Goal: Communication & Community: Answer question/provide support

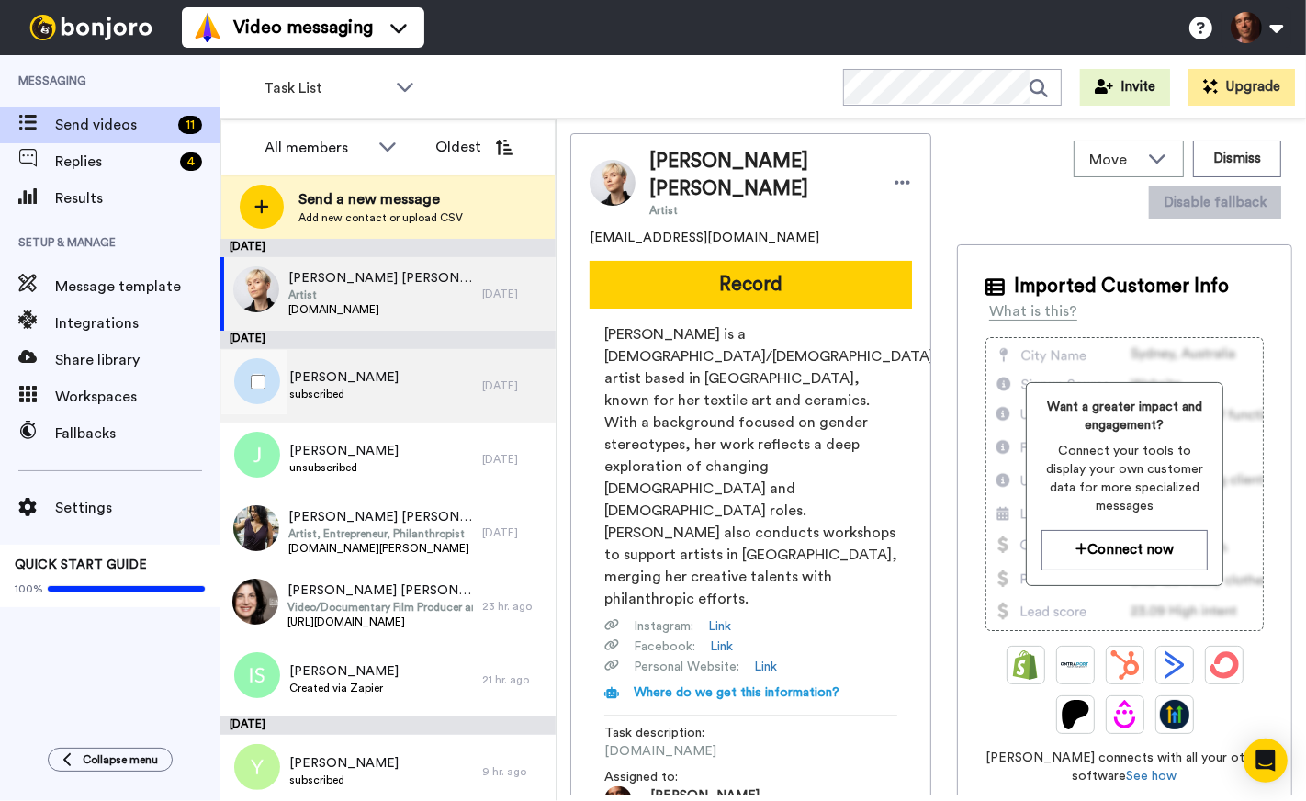
click at [386, 399] on div "Emily Irvine subscribed" at bounding box center [351, 385] width 262 height 73
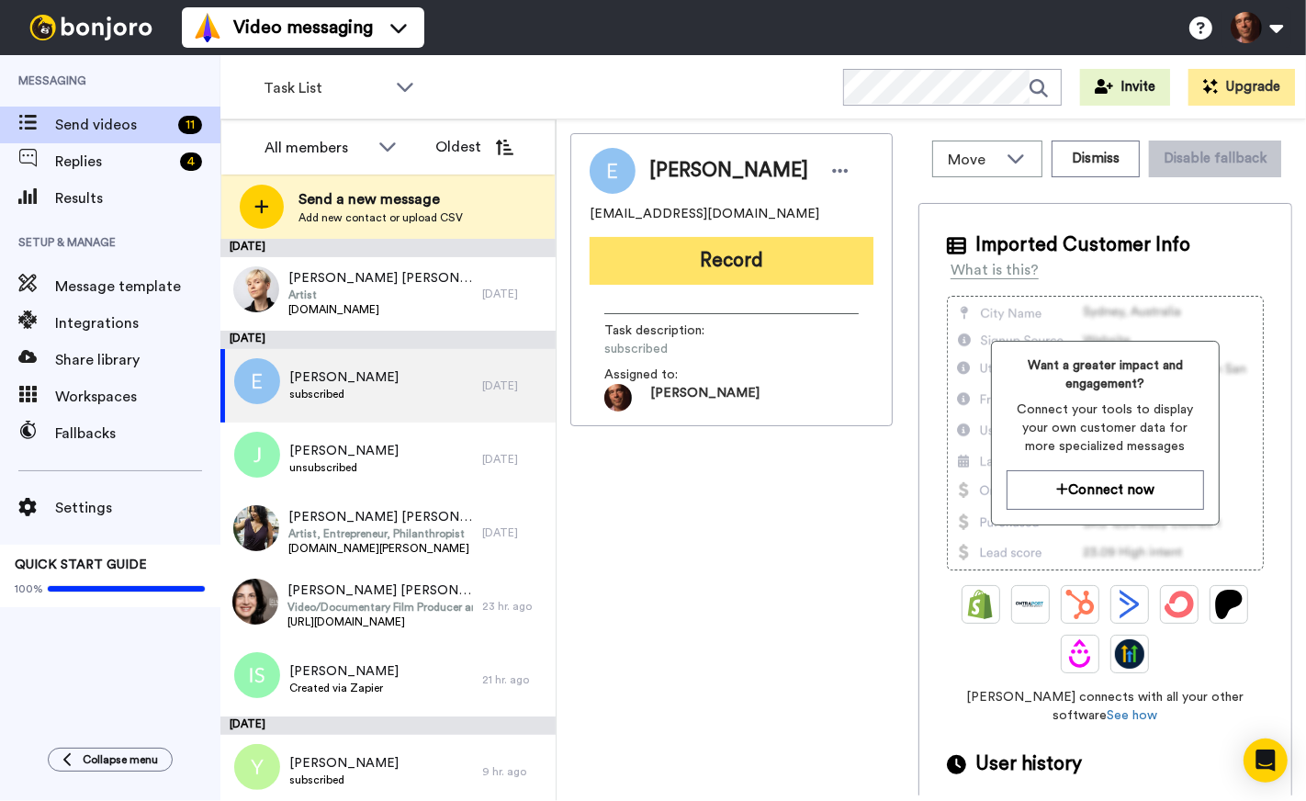
click at [721, 253] on button "Record" at bounding box center [732, 261] width 284 height 48
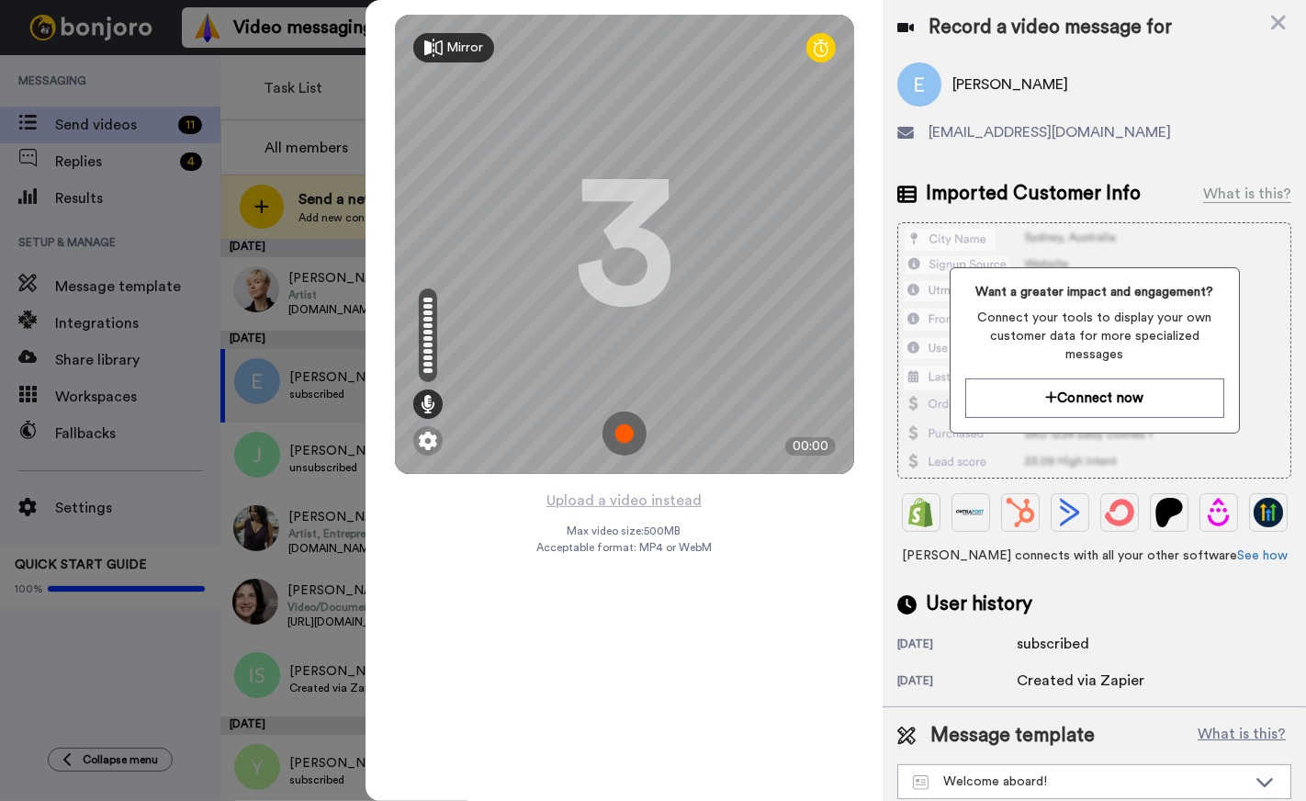
click at [622, 435] on img at bounding box center [624, 433] width 44 height 44
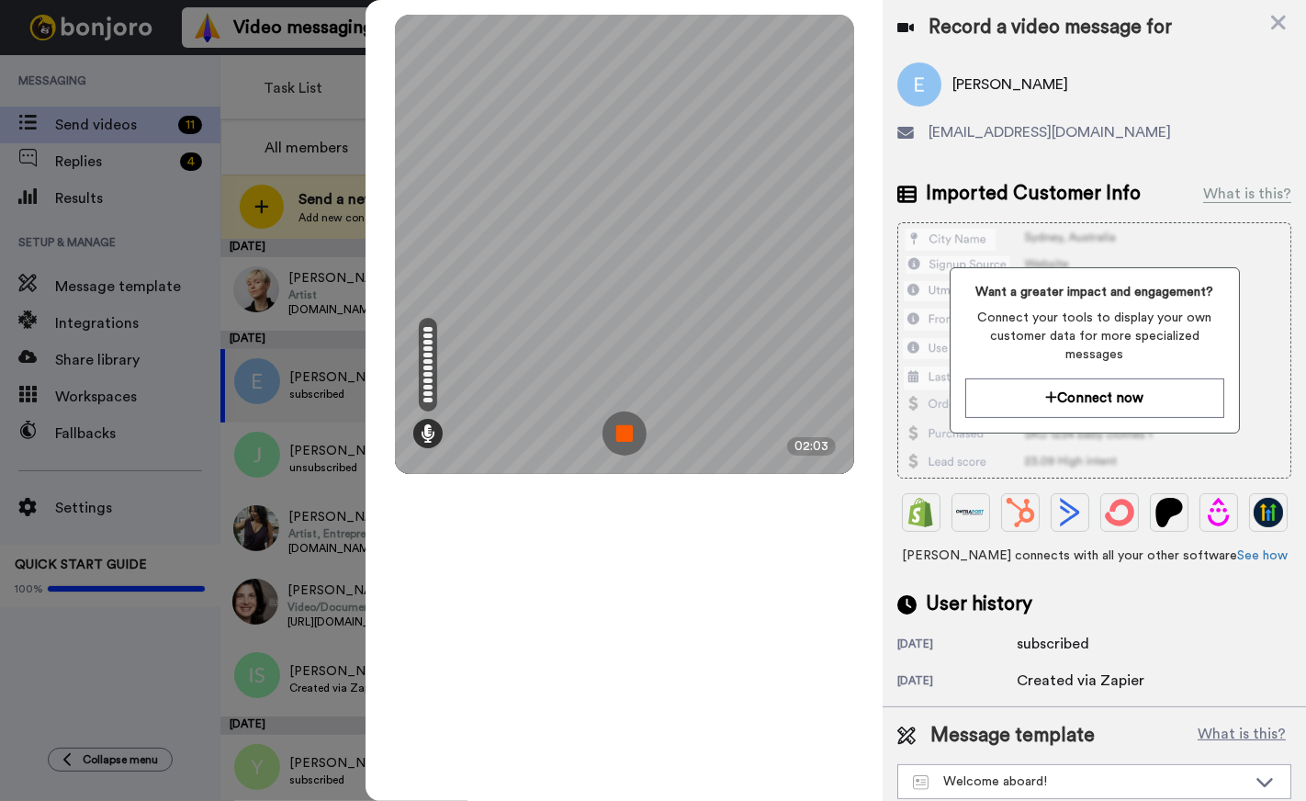
click at [622, 435] on img at bounding box center [624, 433] width 44 height 44
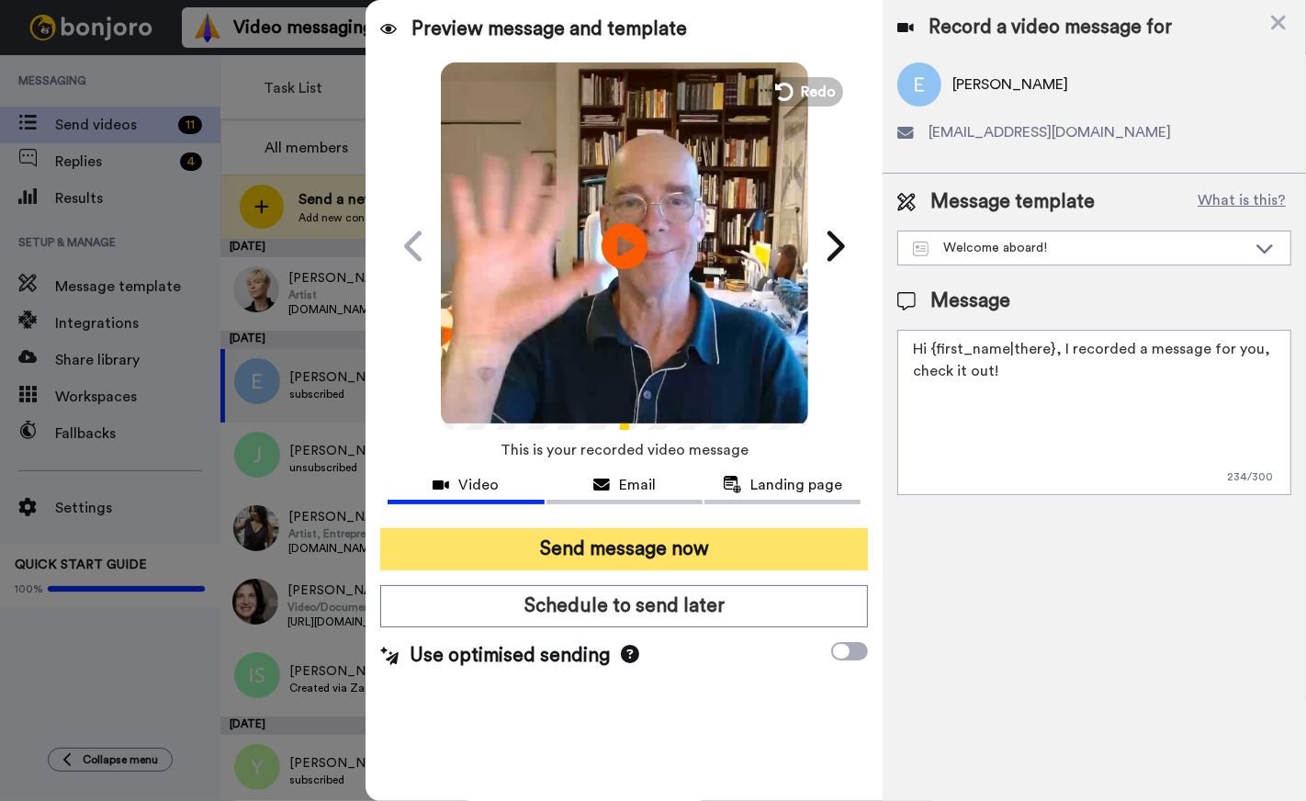
click at [631, 544] on button "Send message now" at bounding box center [624, 549] width 488 height 42
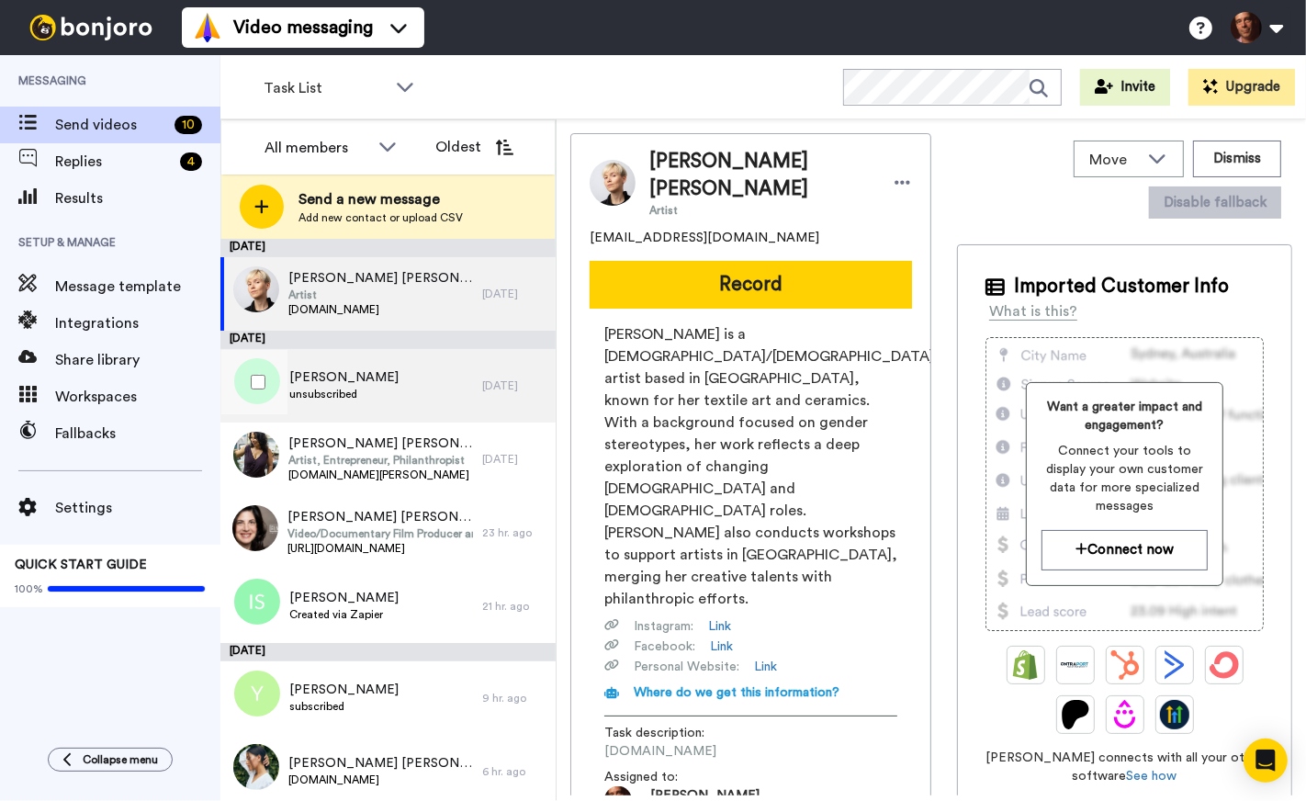
click at [415, 382] on div "Jane McCabe unsubscribed" at bounding box center [351, 385] width 262 height 73
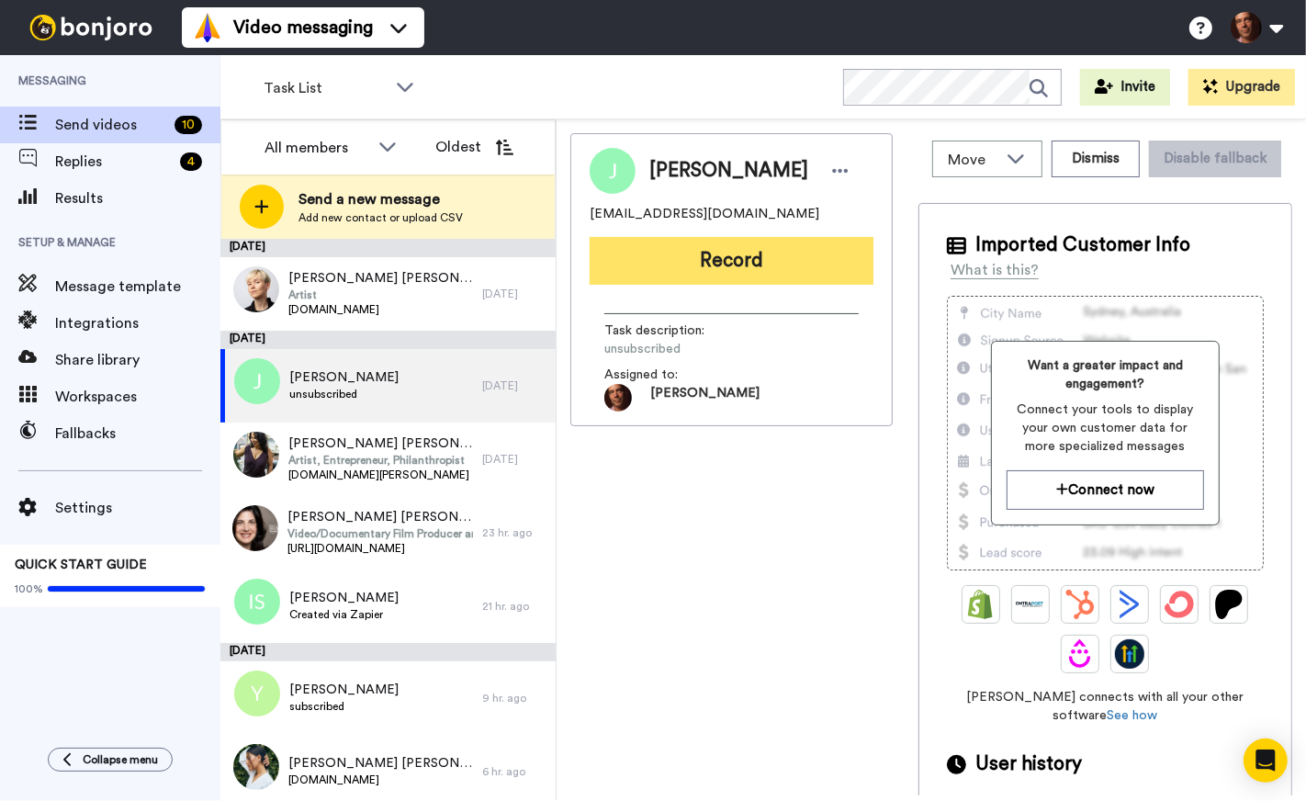
click at [731, 257] on button "Record" at bounding box center [732, 261] width 284 height 48
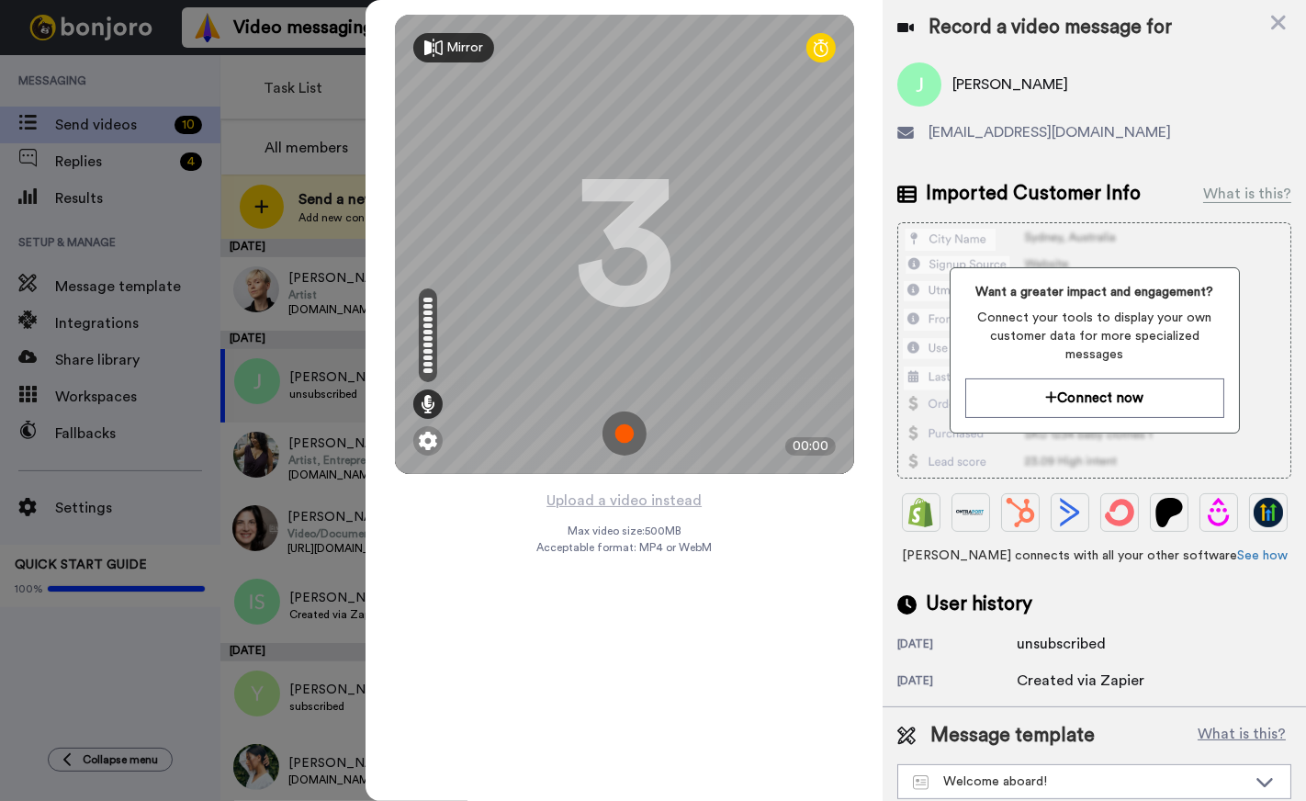
click at [617, 437] on img at bounding box center [624, 433] width 44 height 44
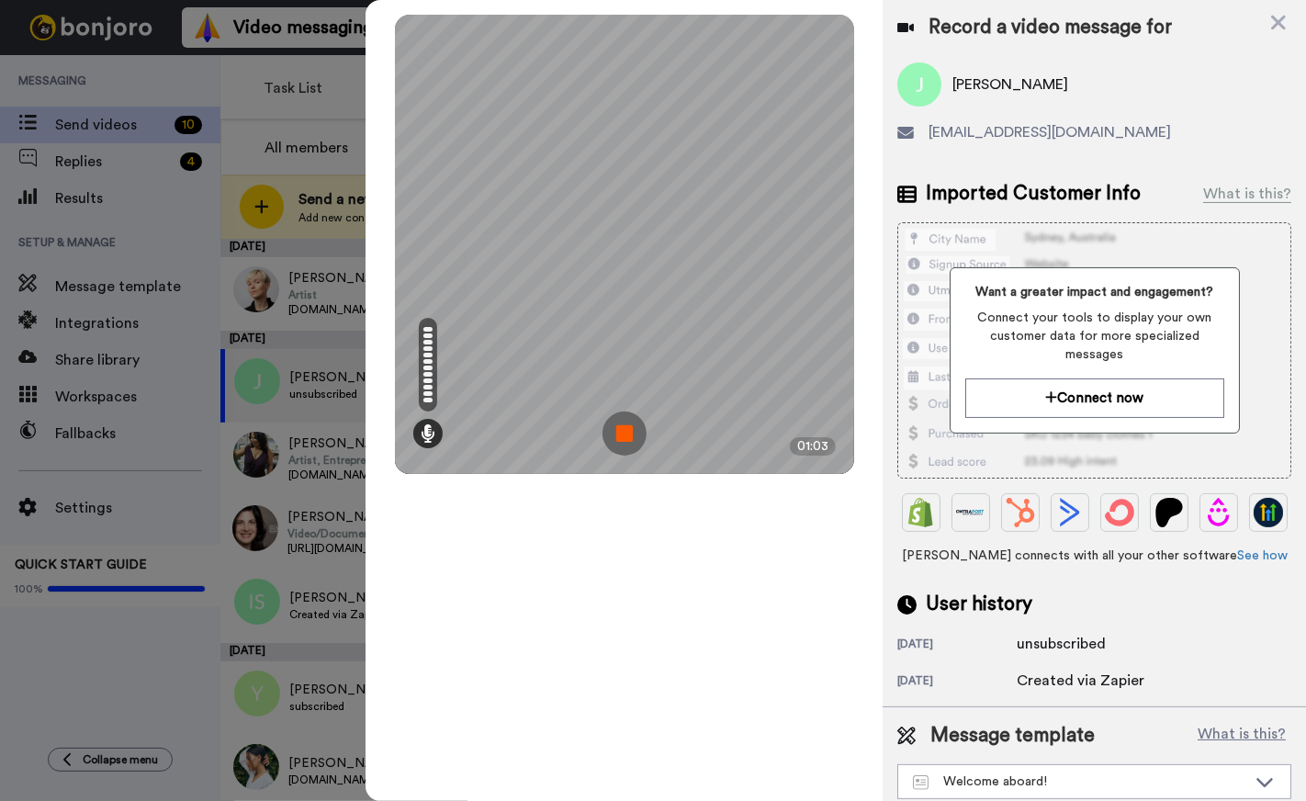
click at [617, 437] on img at bounding box center [624, 433] width 44 height 44
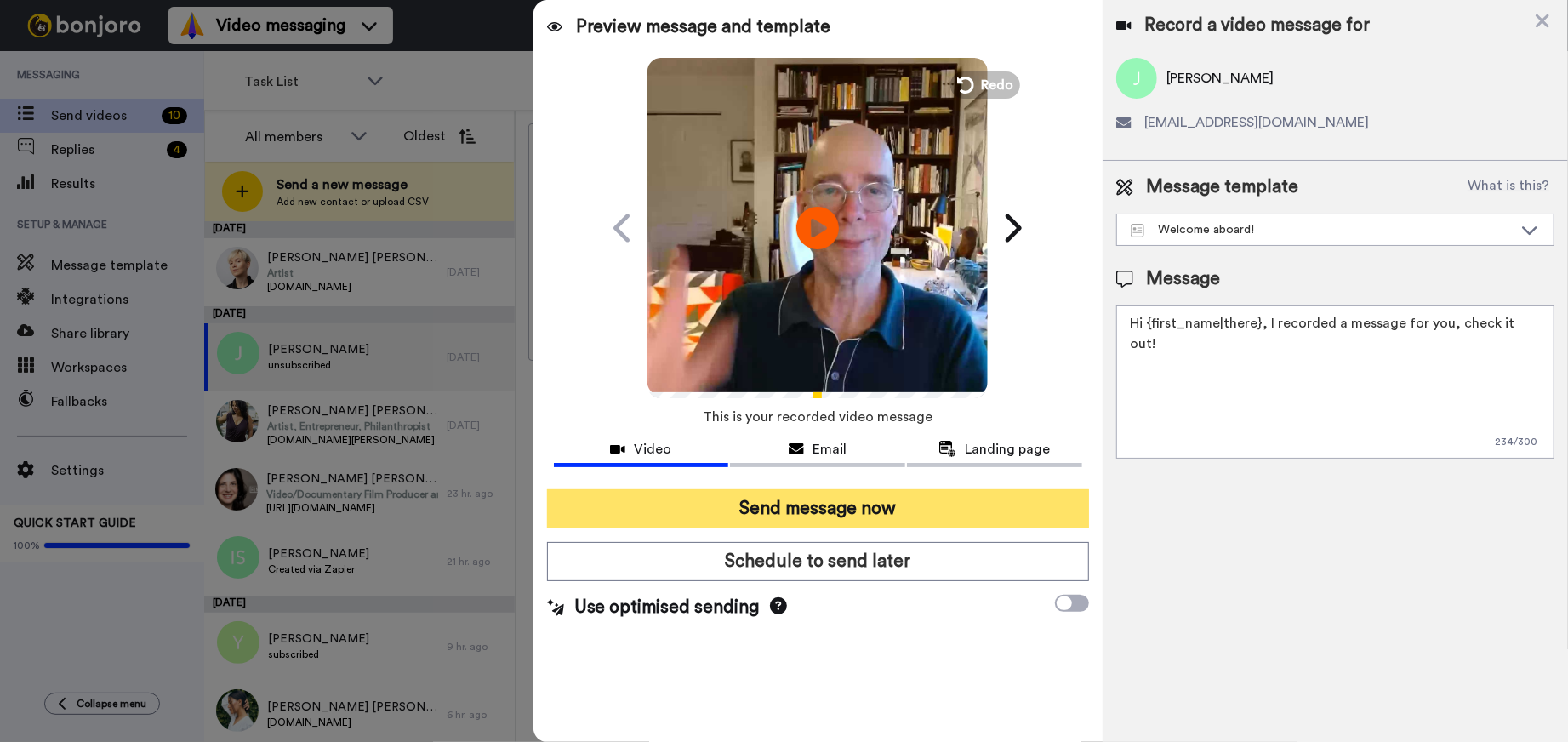
click at [824, 513] on button "Send message now" at bounding box center [817, 509] width 542 height 39
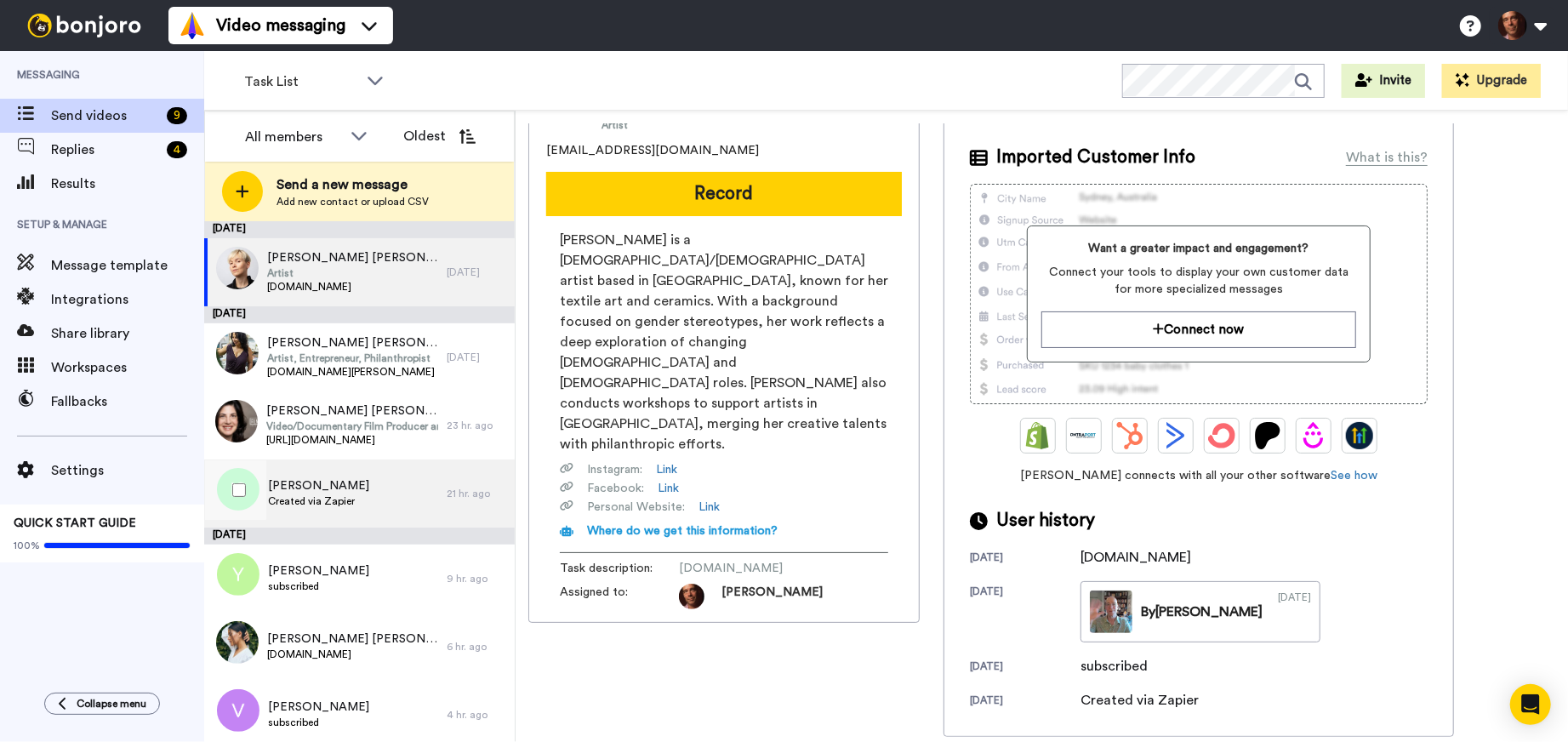
scroll to position [142, 0]
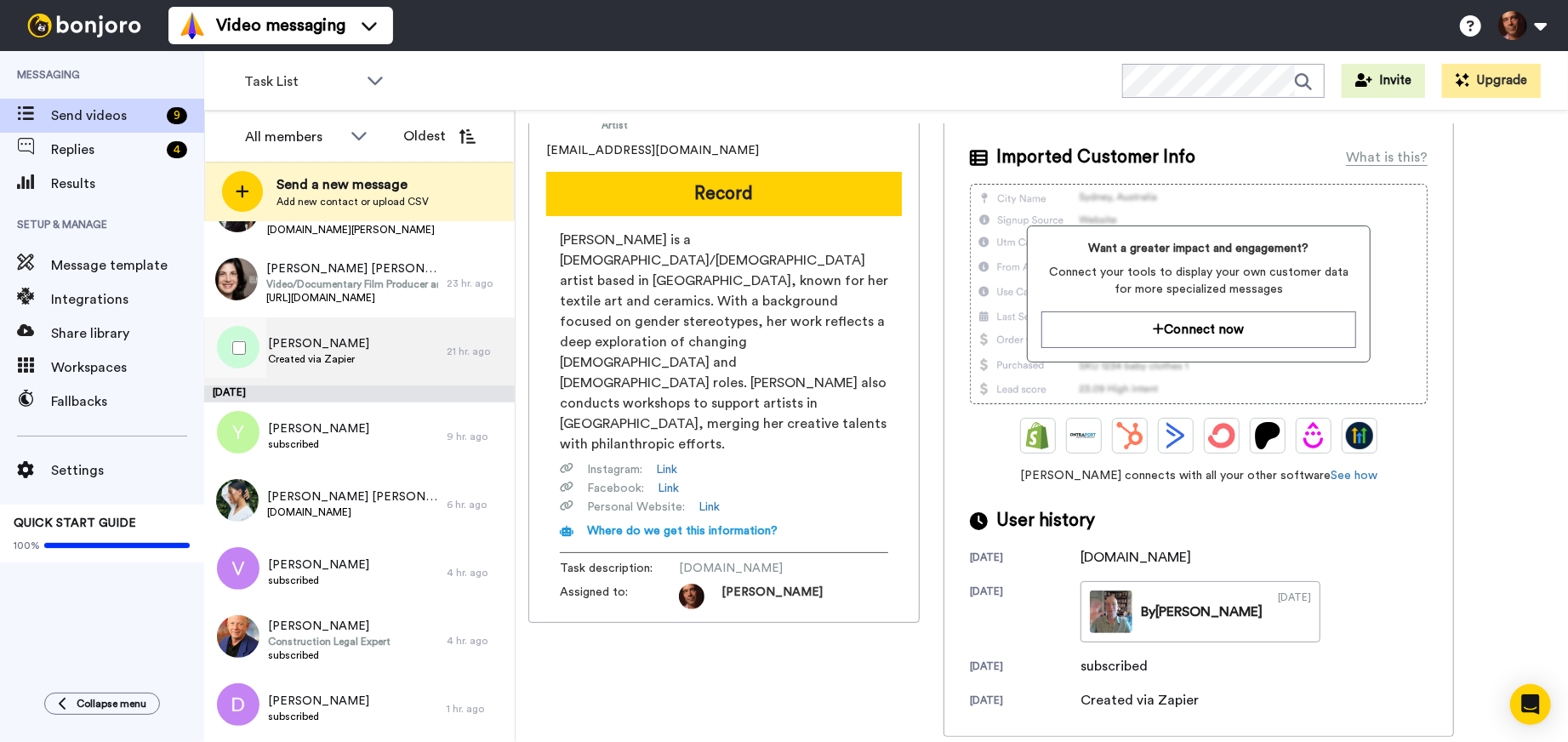
click at [338, 355] on span "Created via Zapier" at bounding box center [318, 358] width 101 height 14
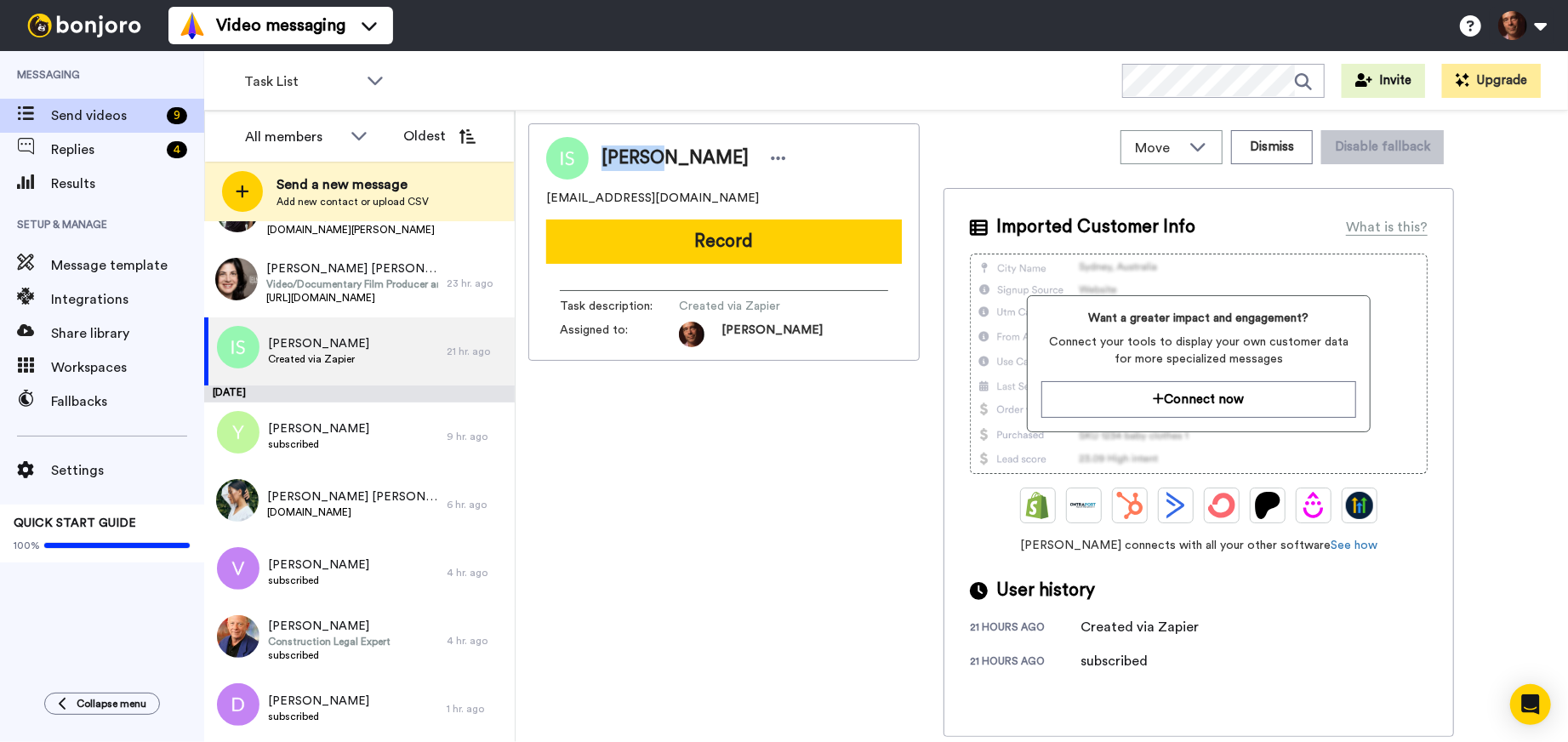
drag, startPoint x: 648, startPoint y: 160, endPoint x: 599, endPoint y: 161, distance: 49.0
click at [599, 161] on div "Idelle Steinberg" at bounding box center [689, 158] width 203 height 26
copy span "Idelle"
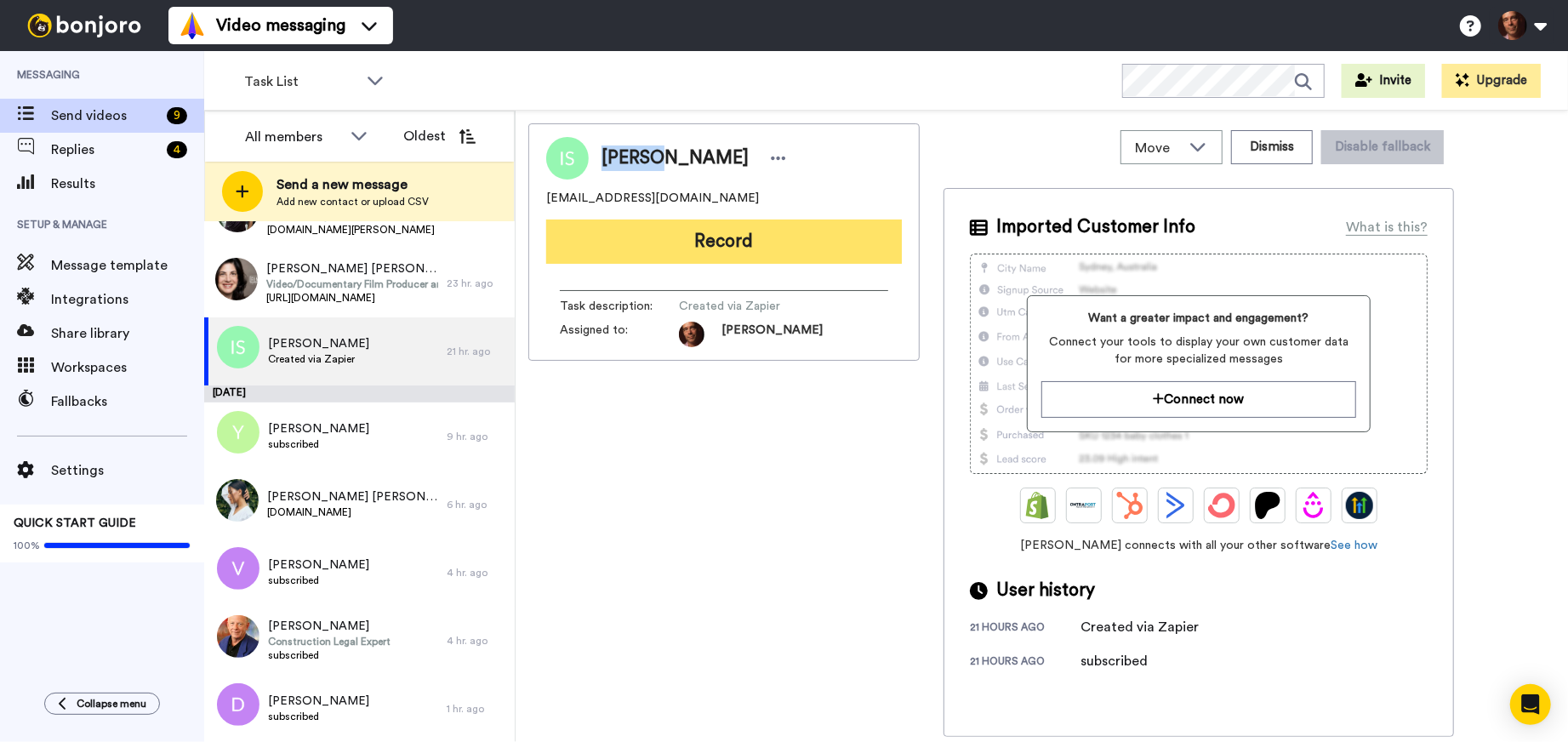
click at [705, 245] on button "Record" at bounding box center [725, 242] width 356 height 44
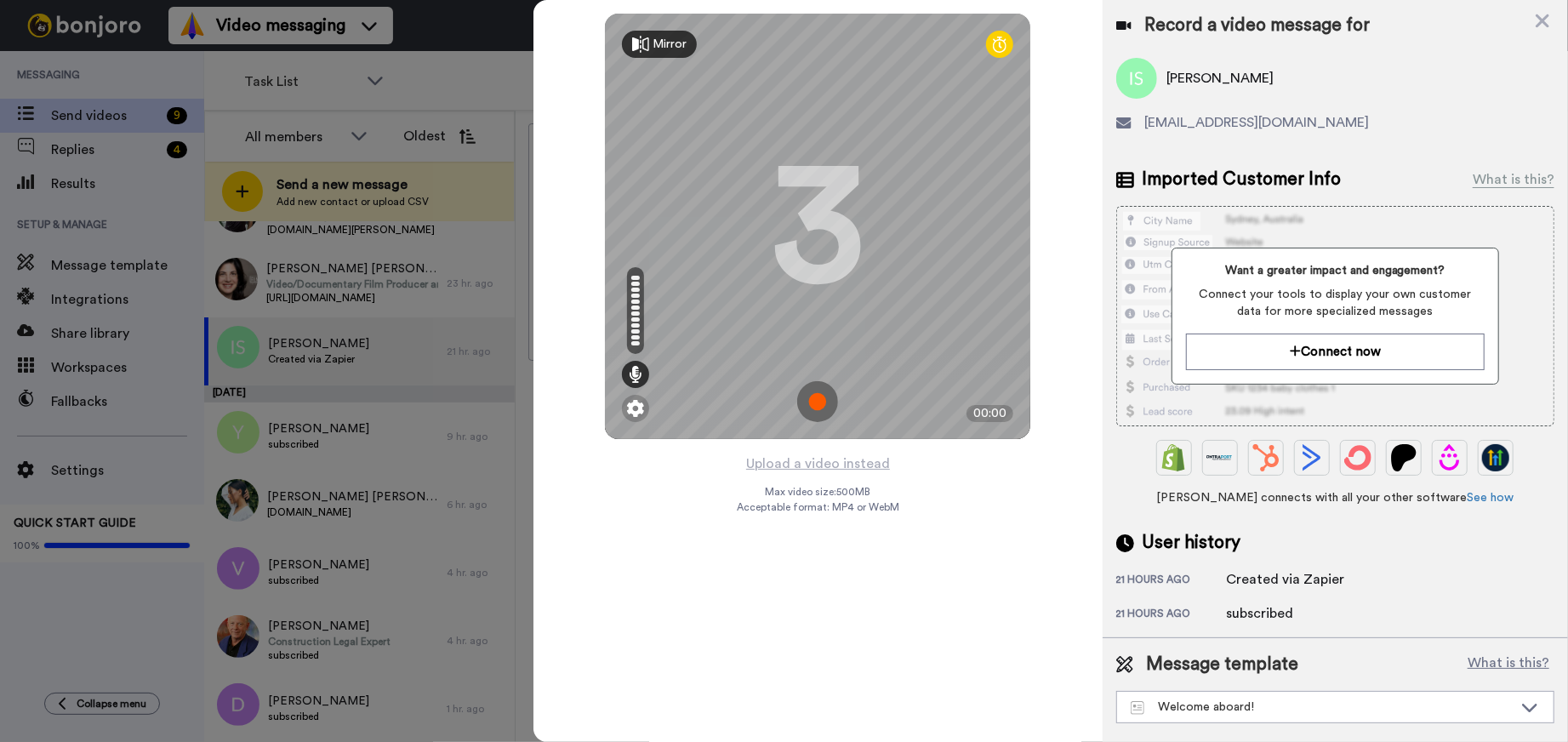
click at [816, 408] on img at bounding box center [817, 401] width 41 height 41
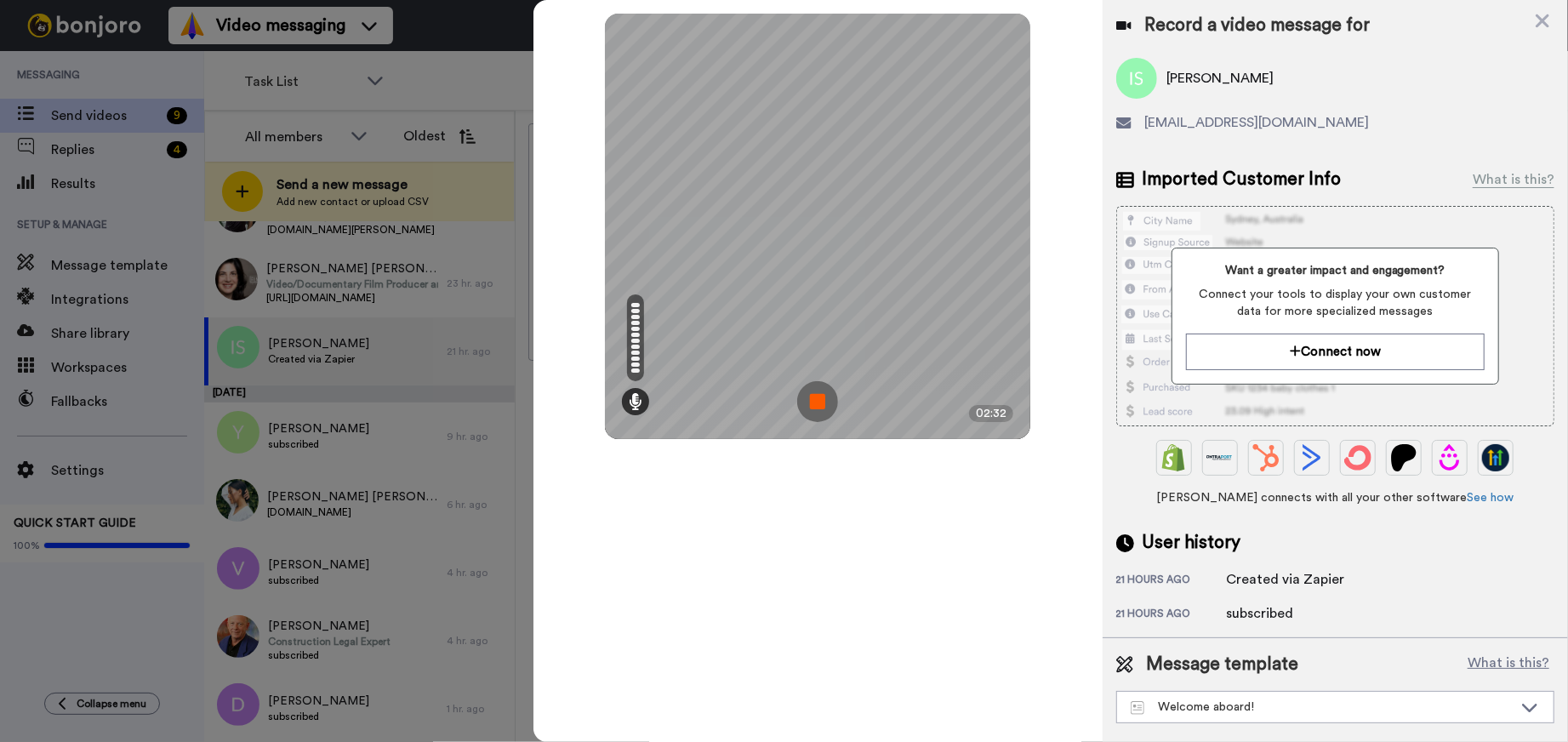
click at [816, 408] on img at bounding box center [817, 401] width 41 height 41
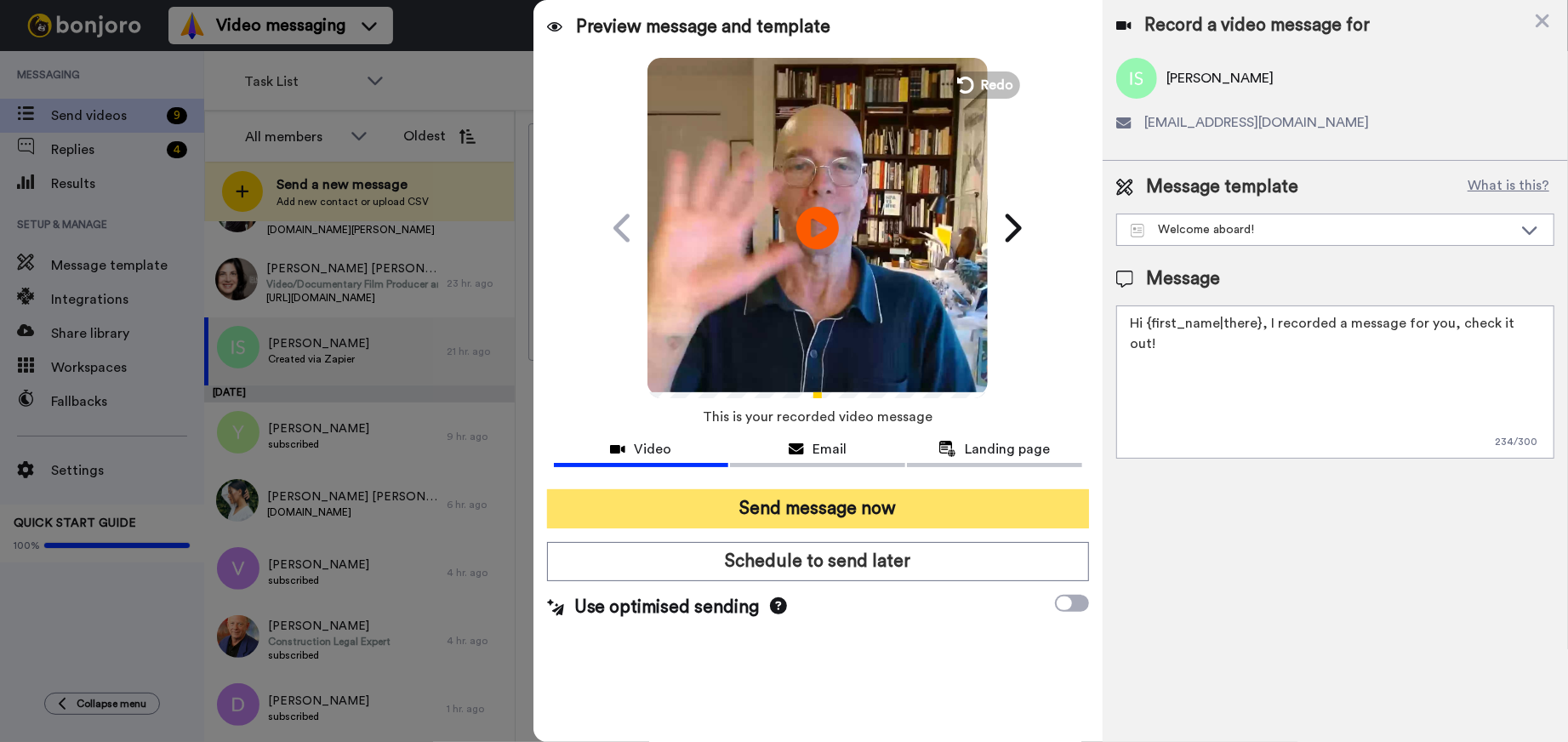
click at [794, 500] on button "Send message now" at bounding box center [817, 509] width 542 height 39
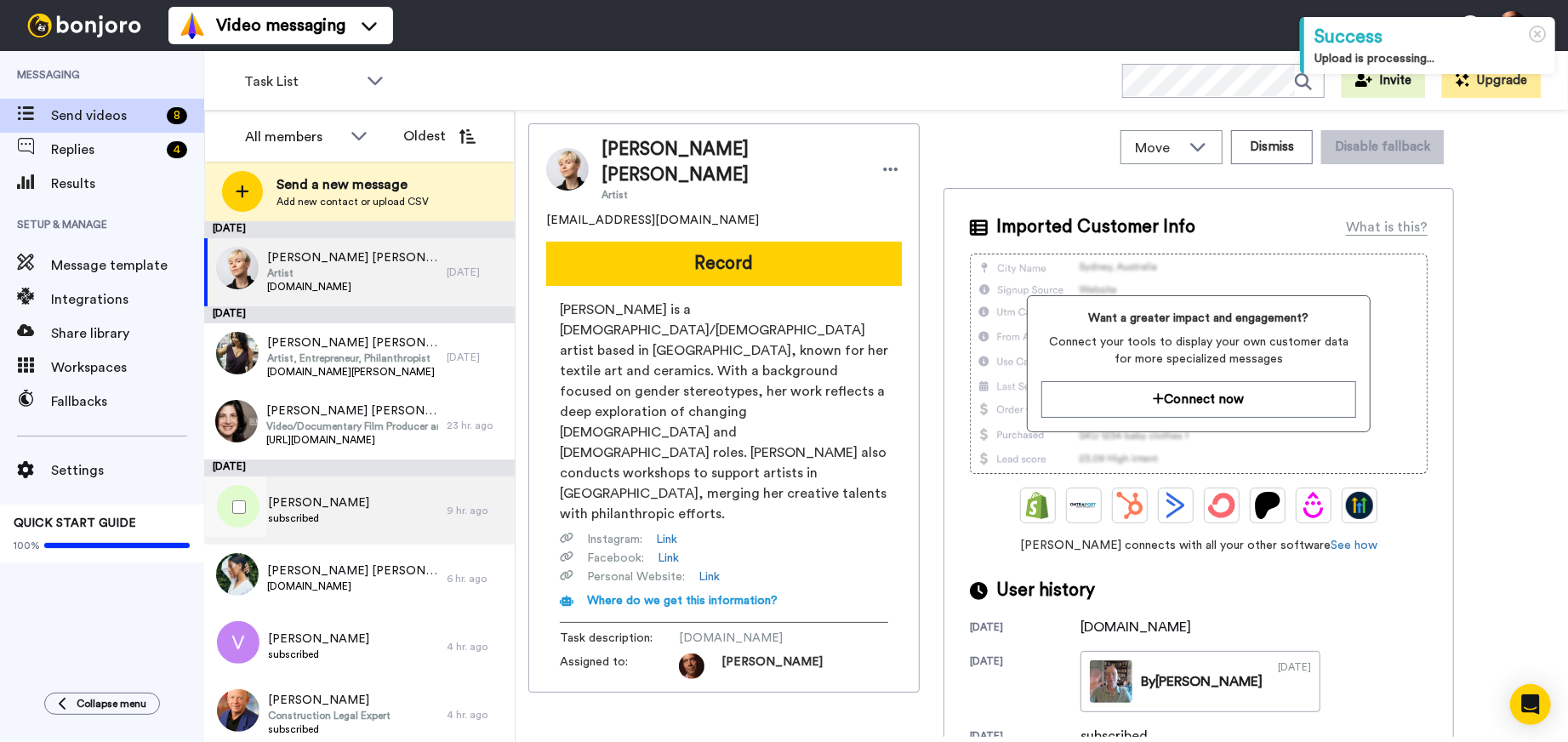
click at [296, 497] on span "[PERSON_NAME]" at bounding box center [318, 503] width 101 height 17
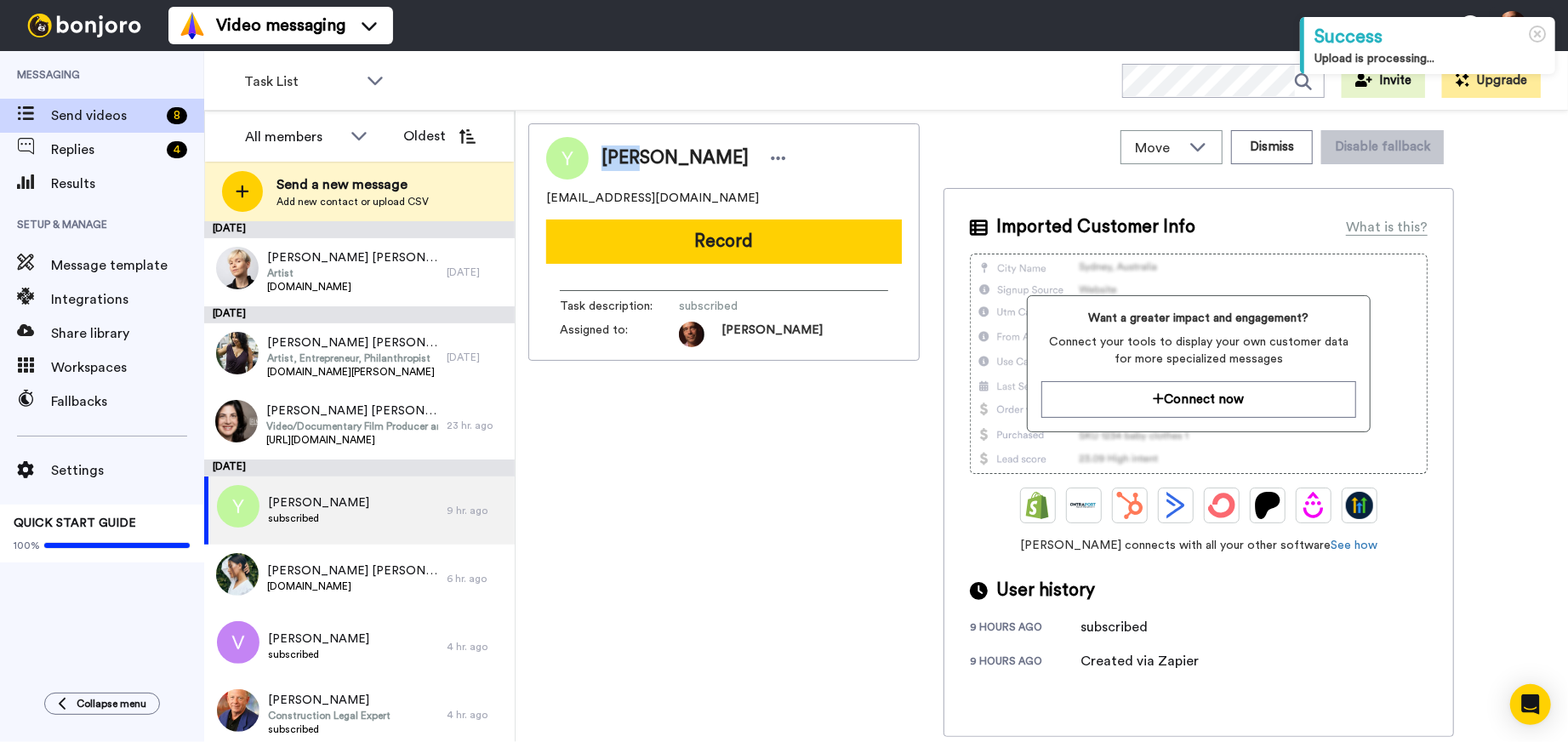
drag, startPoint x: 643, startPoint y: 158, endPoint x: 592, endPoint y: 158, distance: 51.0
click at [592, 158] on div "[PERSON_NAME]" at bounding box center [689, 158] width 203 height 26
copy span "YAEL"
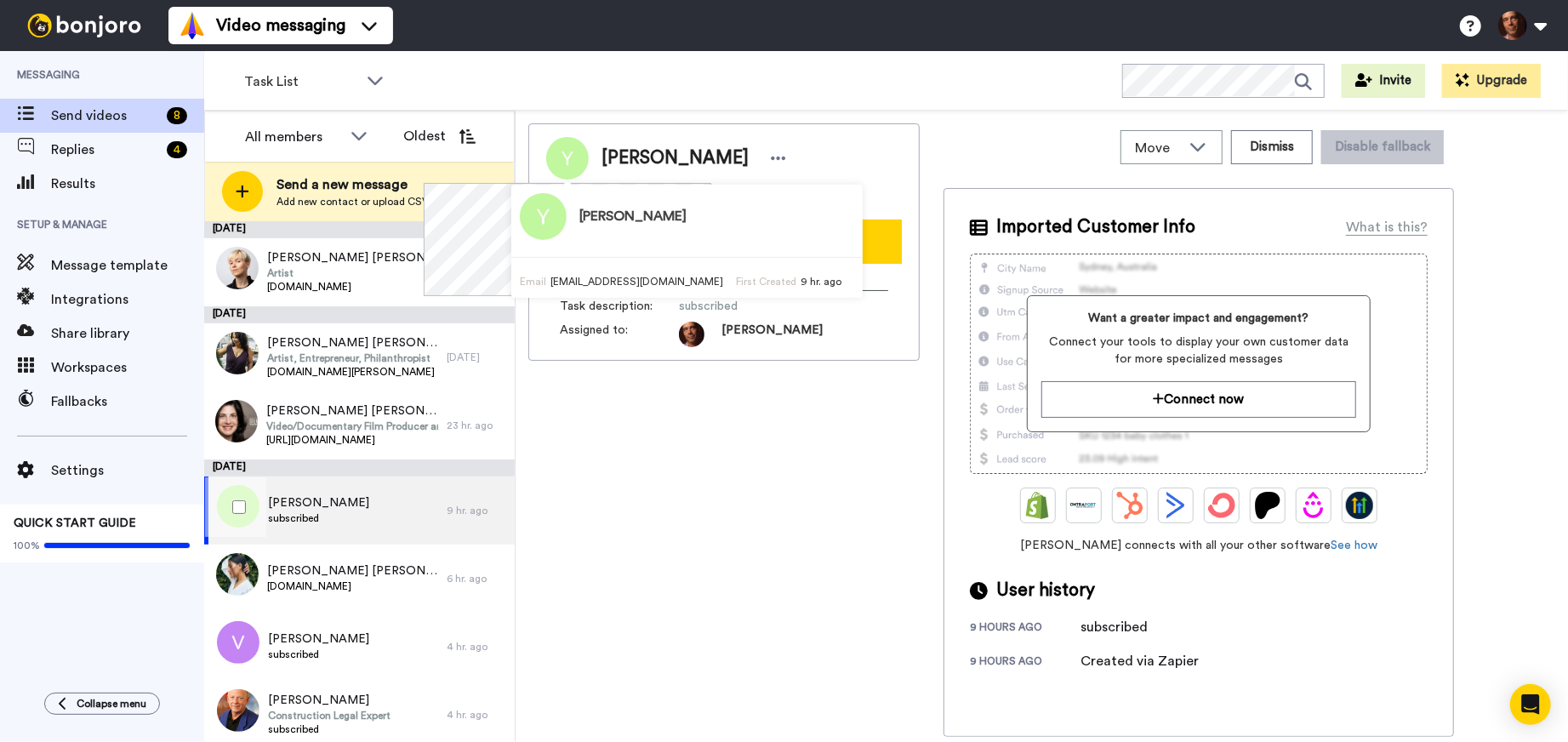
click at [384, 512] on div "YAEL BEN YASHAR subscribed" at bounding box center [325, 509] width 243 height 68
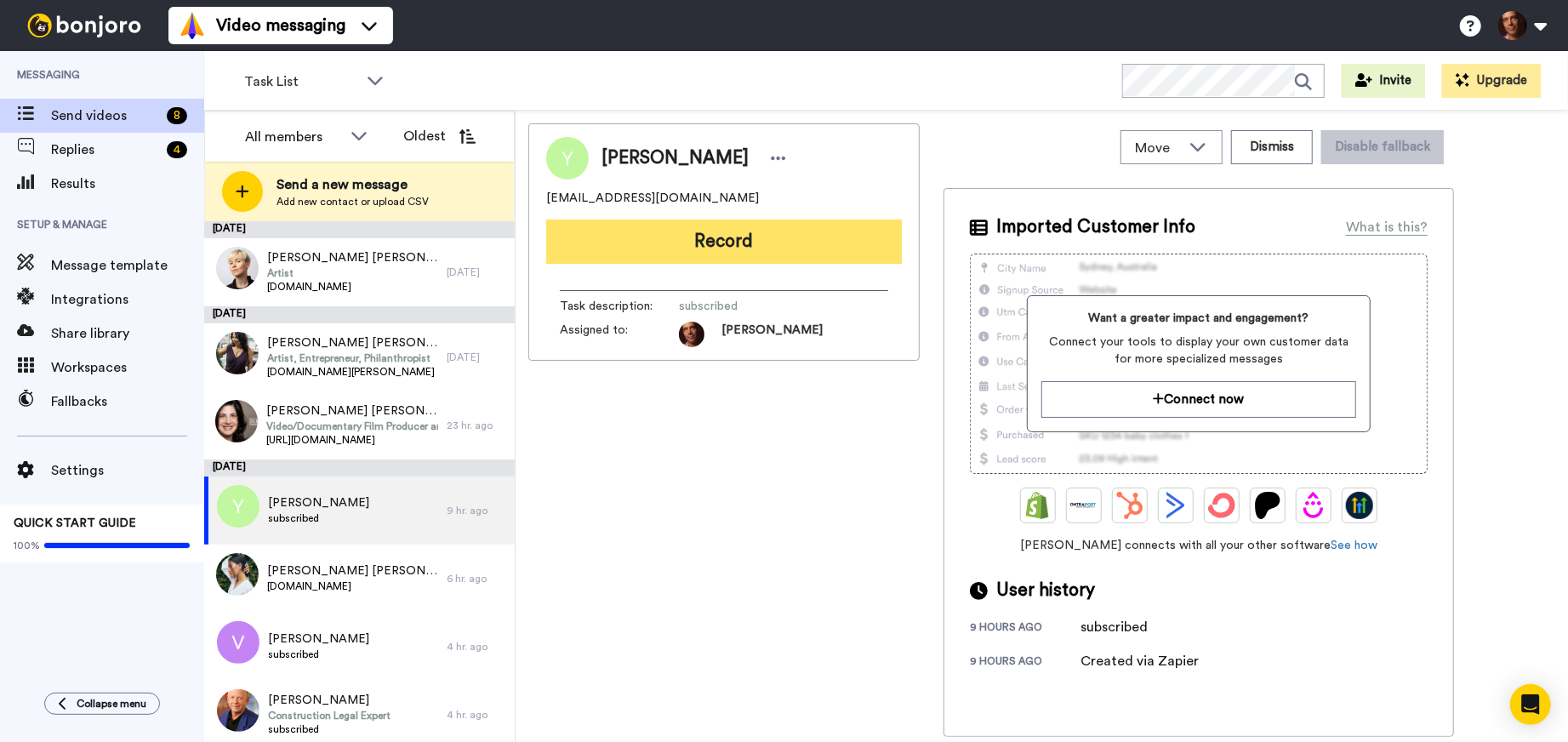
click at [739, 234] on button "Record" at bounding box center [725, 242] width 356 height 44
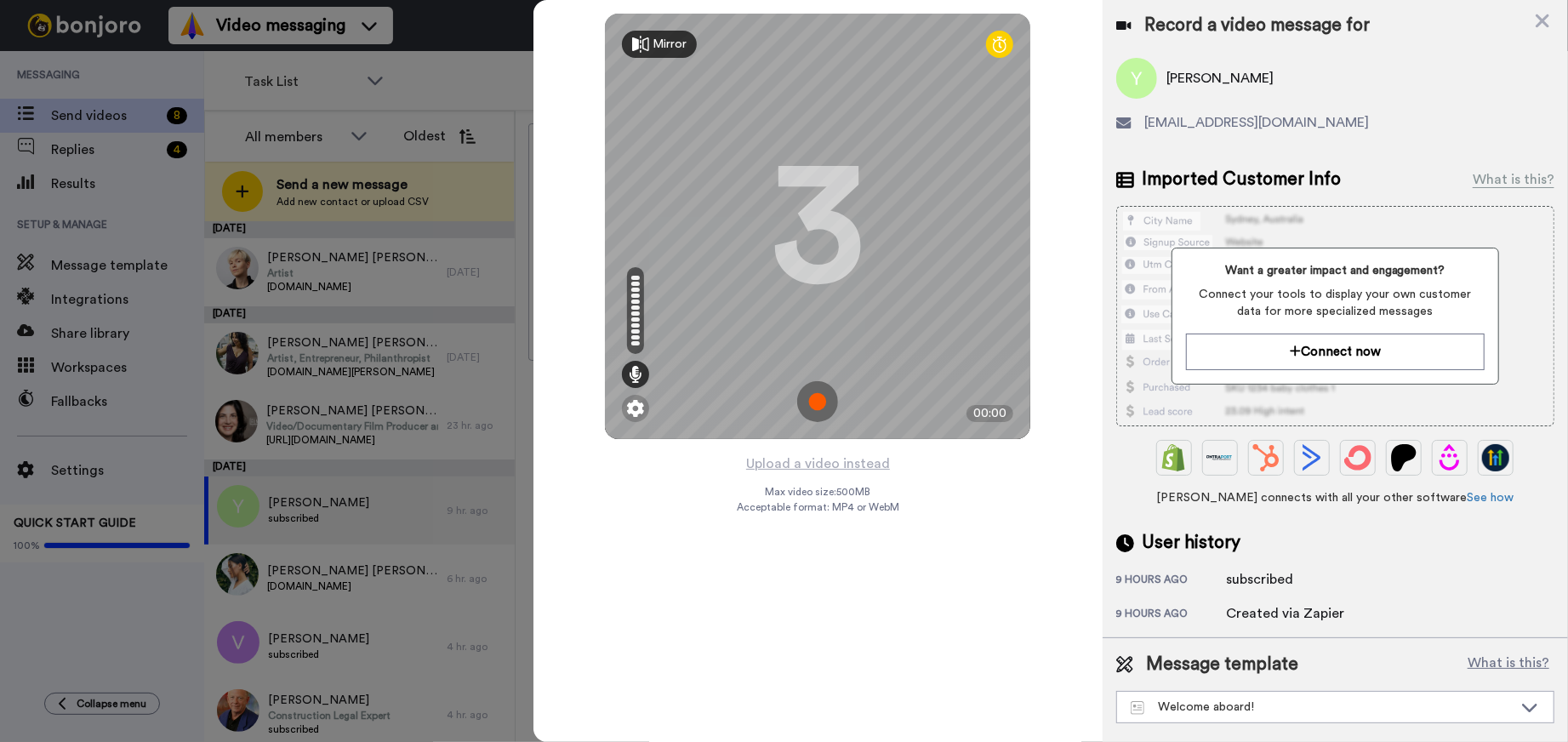
click at [810, 400] on img at bounding box center [817, 401] width 41 height 41
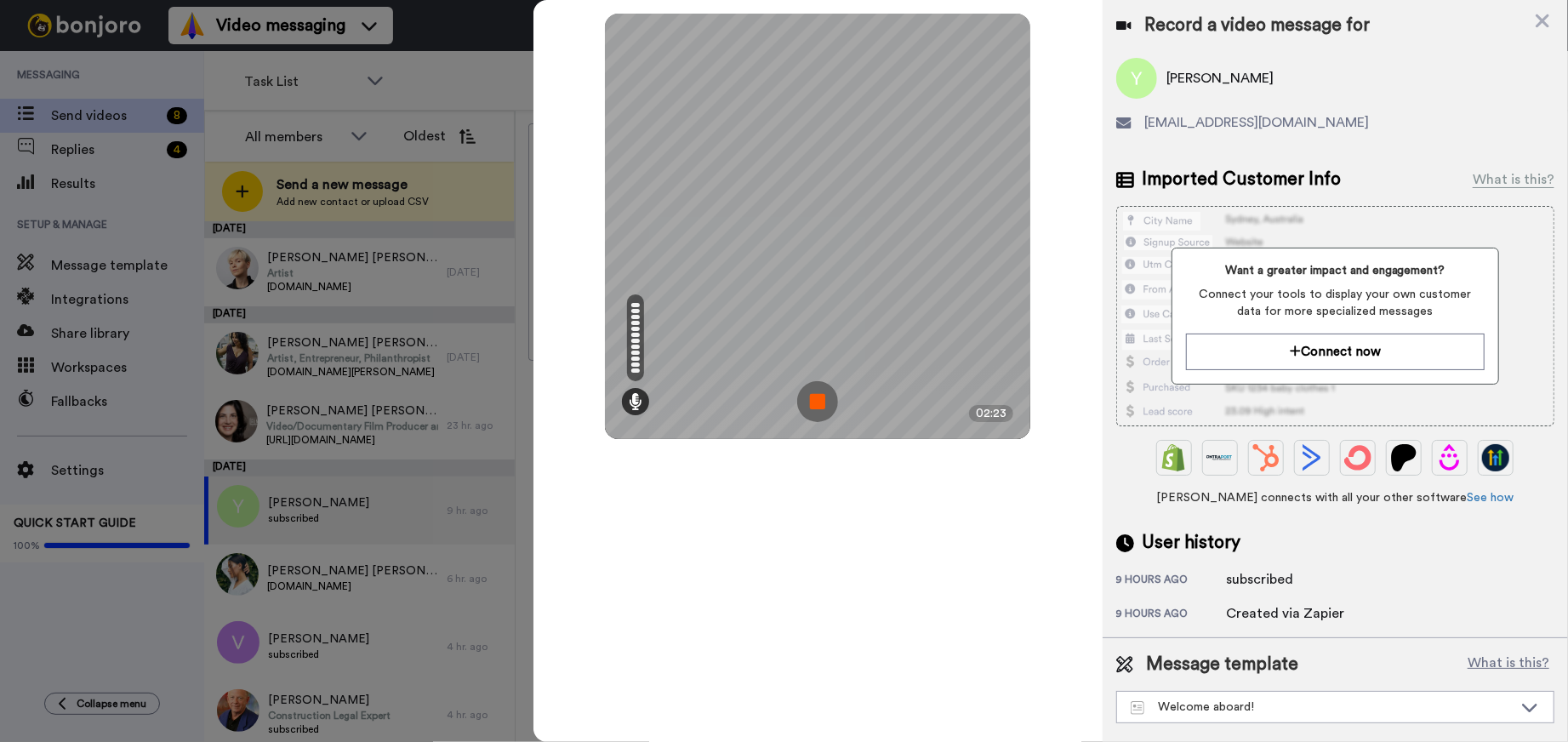
click at [810, 400] on img at bounding box center [817, 401] width 41 height 41
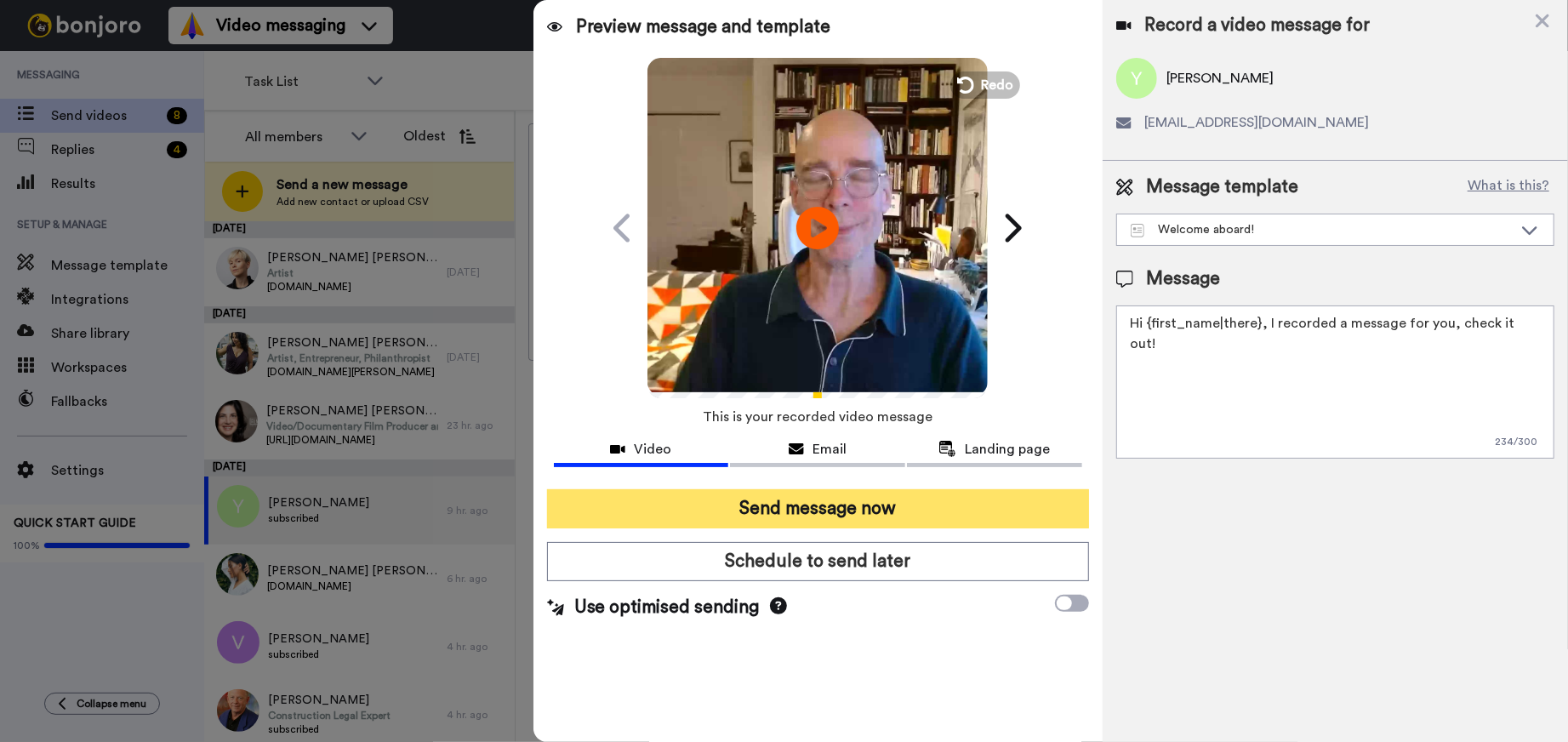
click at [798, 506] on button "Send message now" at bounding box center [817, 509] width 542 height 39
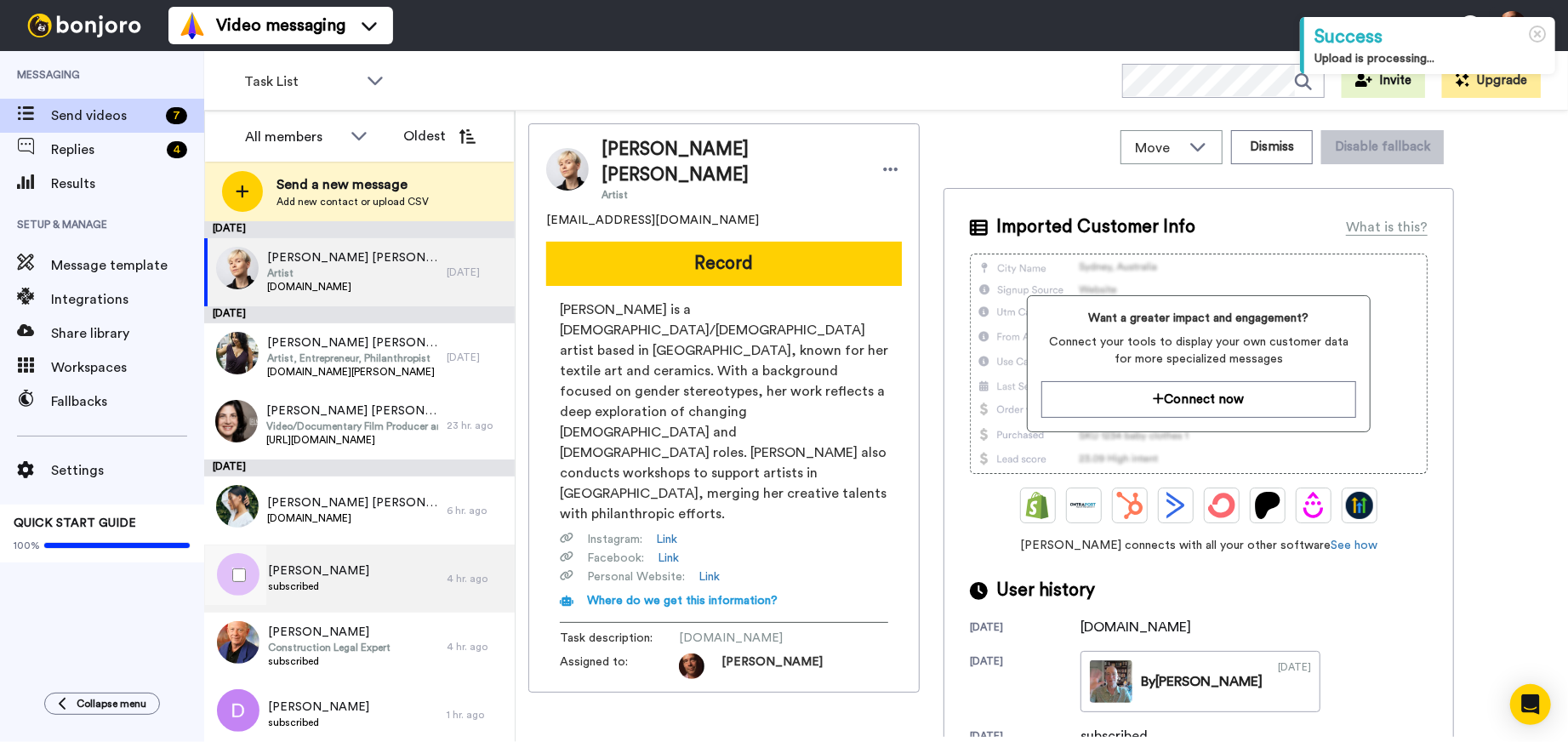
scroll to position [6, 0]
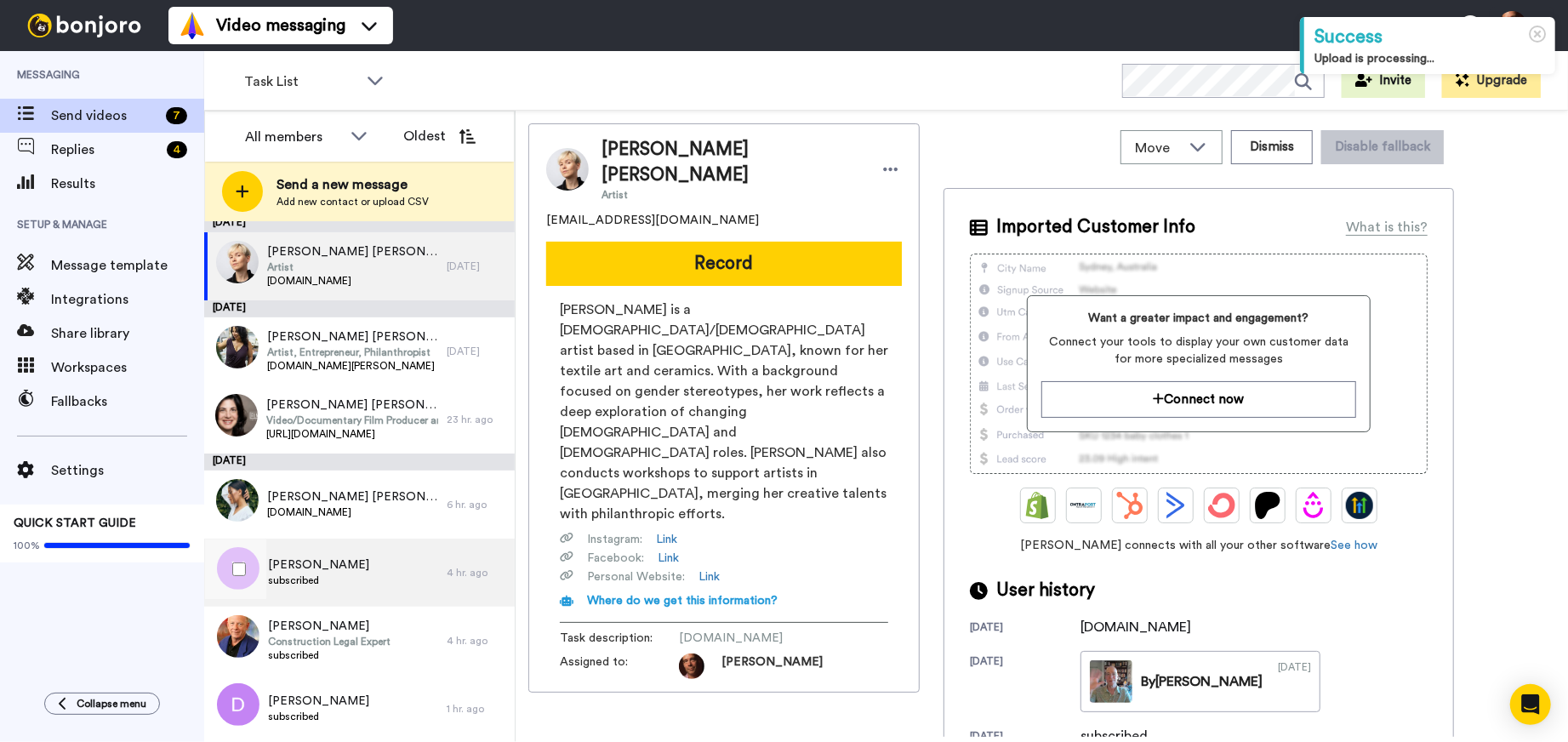
click at [367, 562] on div "[PERSON_NAME] subscribed" at bounding box center [325, 572] width 243 height 68
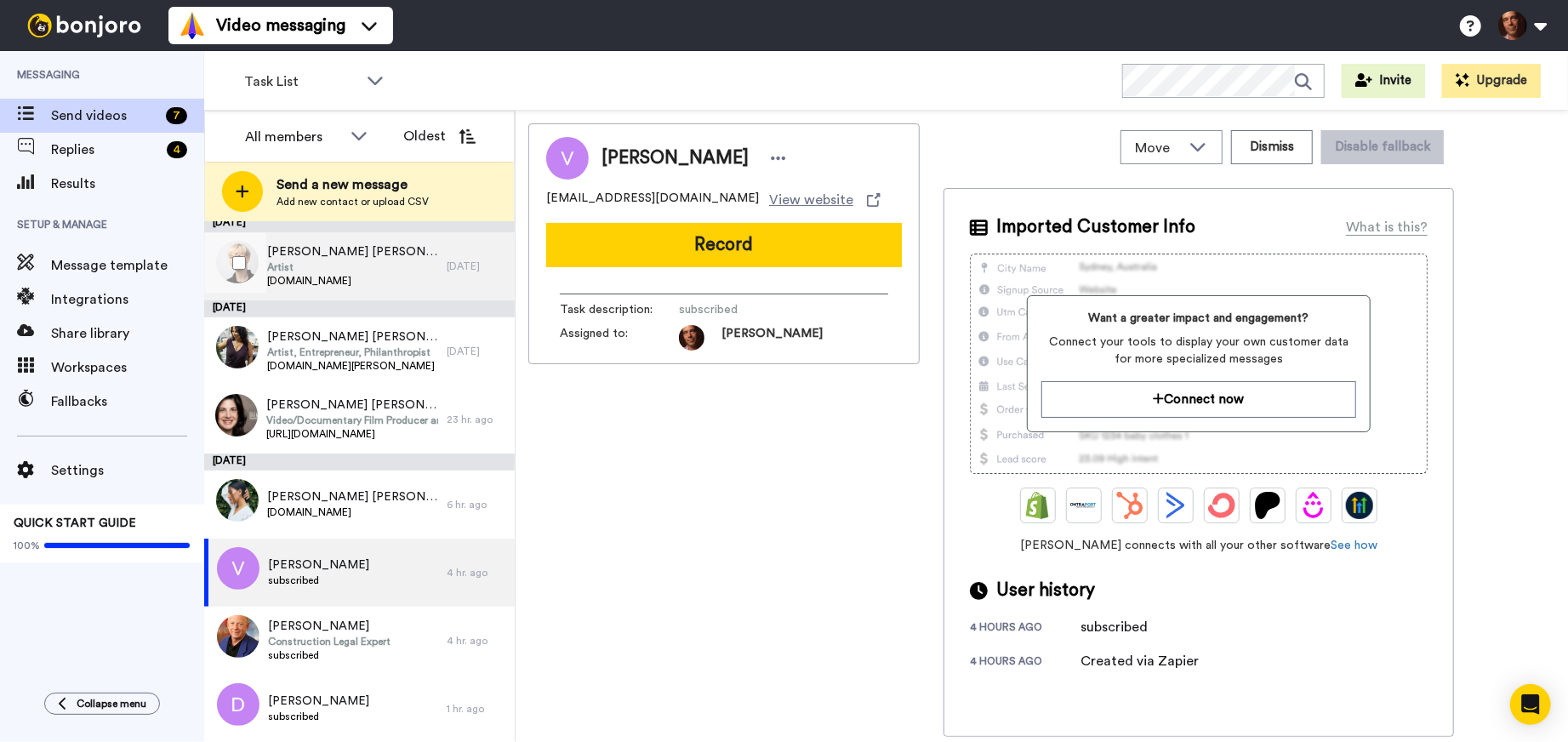
click at [387, 274] on span "[DOMAIN_NAME]" at bounding box center [352, 281] width 171 height 14
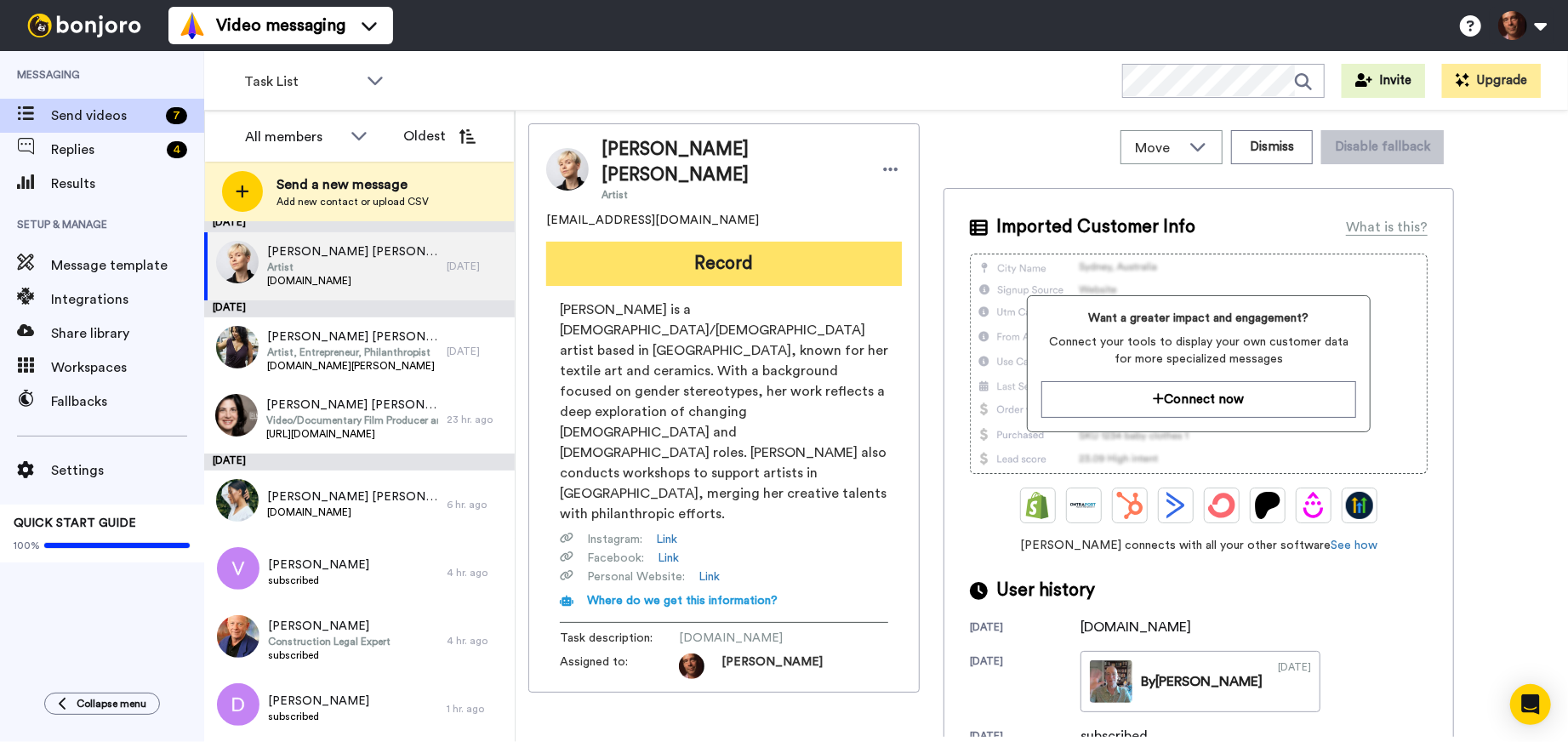
click at [681, 243] on button "Record" at bounding box center [725, 264] width 356 height 44
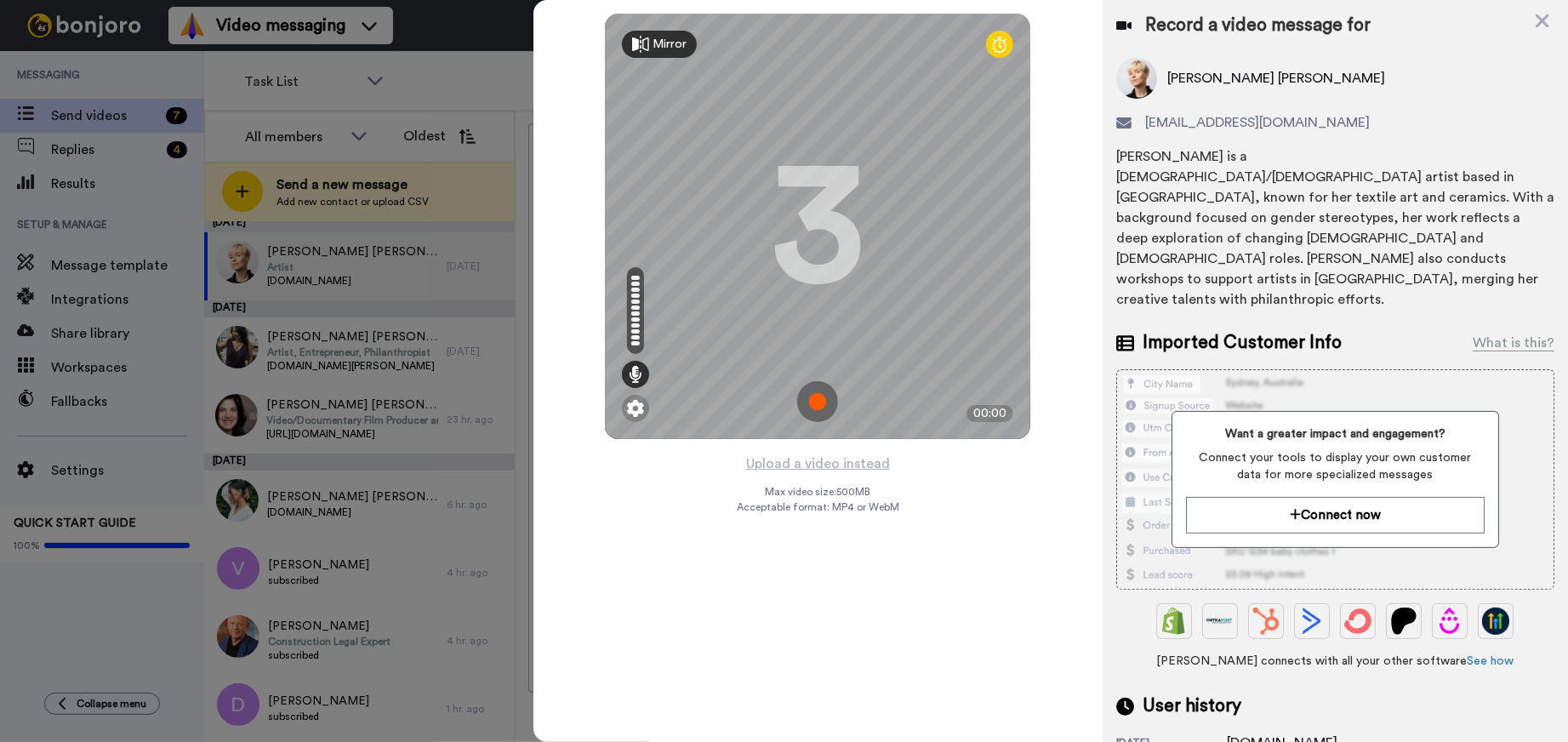
click at [816, 392] on img at bounding box center [817, 401] width 41 height 41
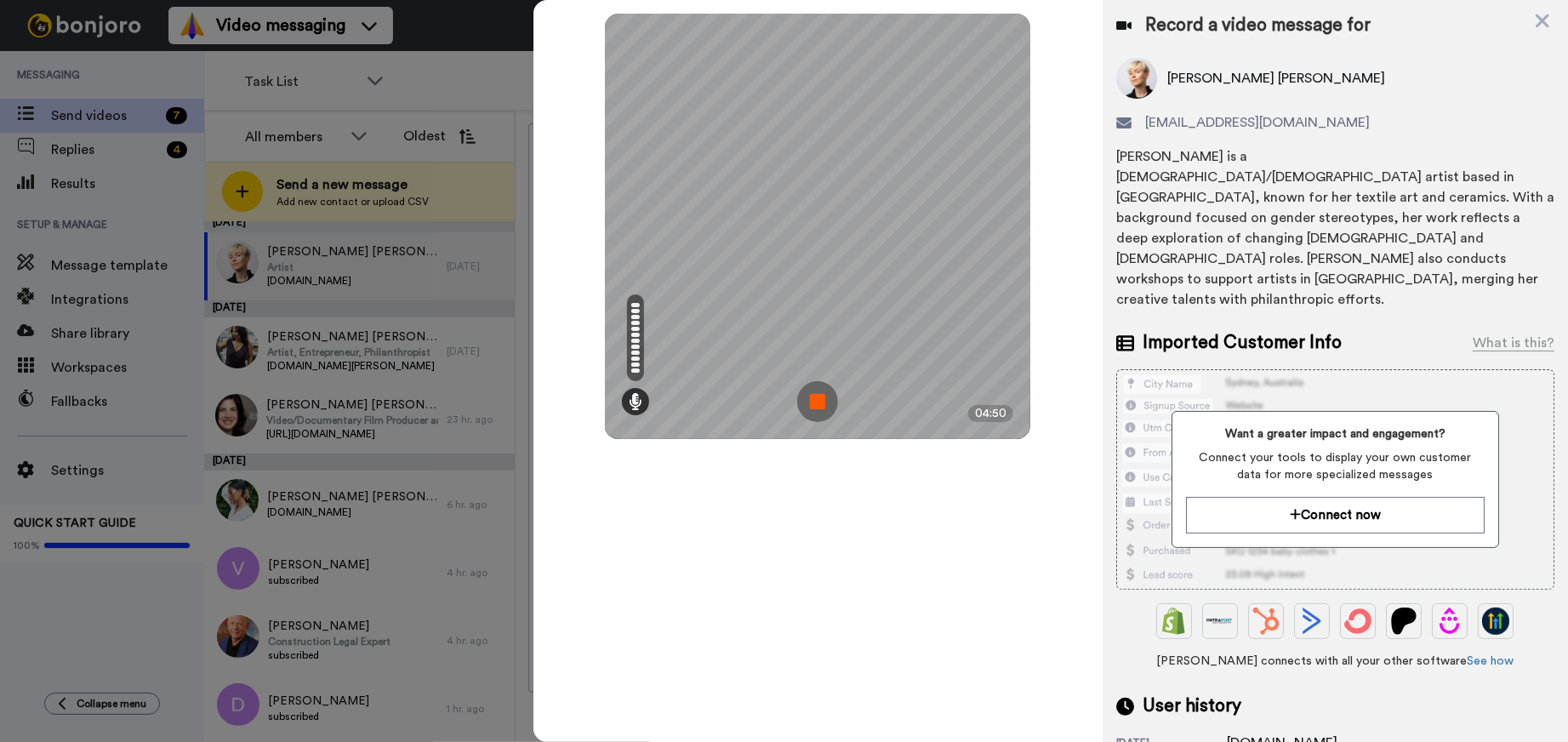
click at [816, 396] on img at bounding box center [817, 401] width 41 height 41
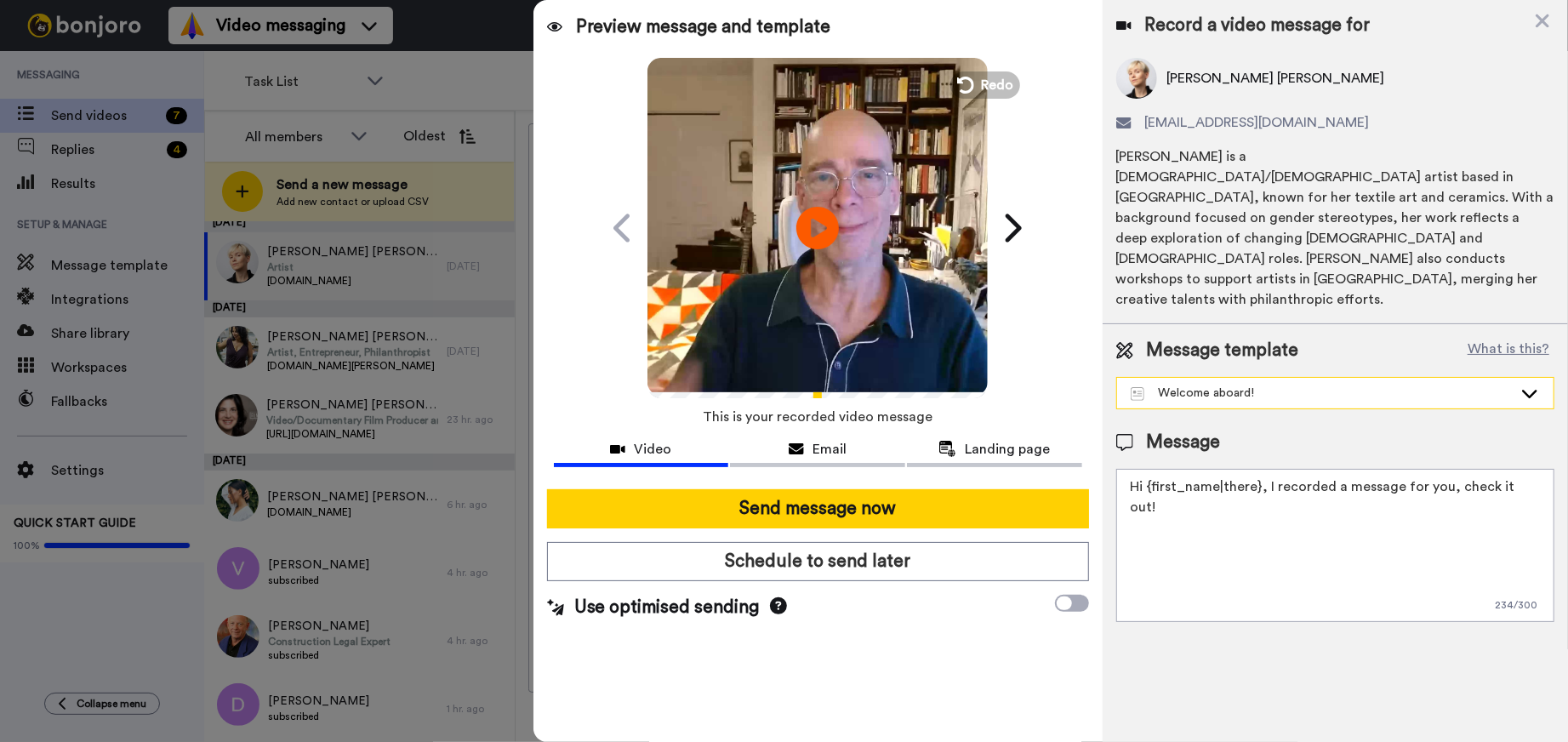
click at [1195, 384] on div "Welcome aboard!" at bounding box center [1321, 393] width 382 height 17
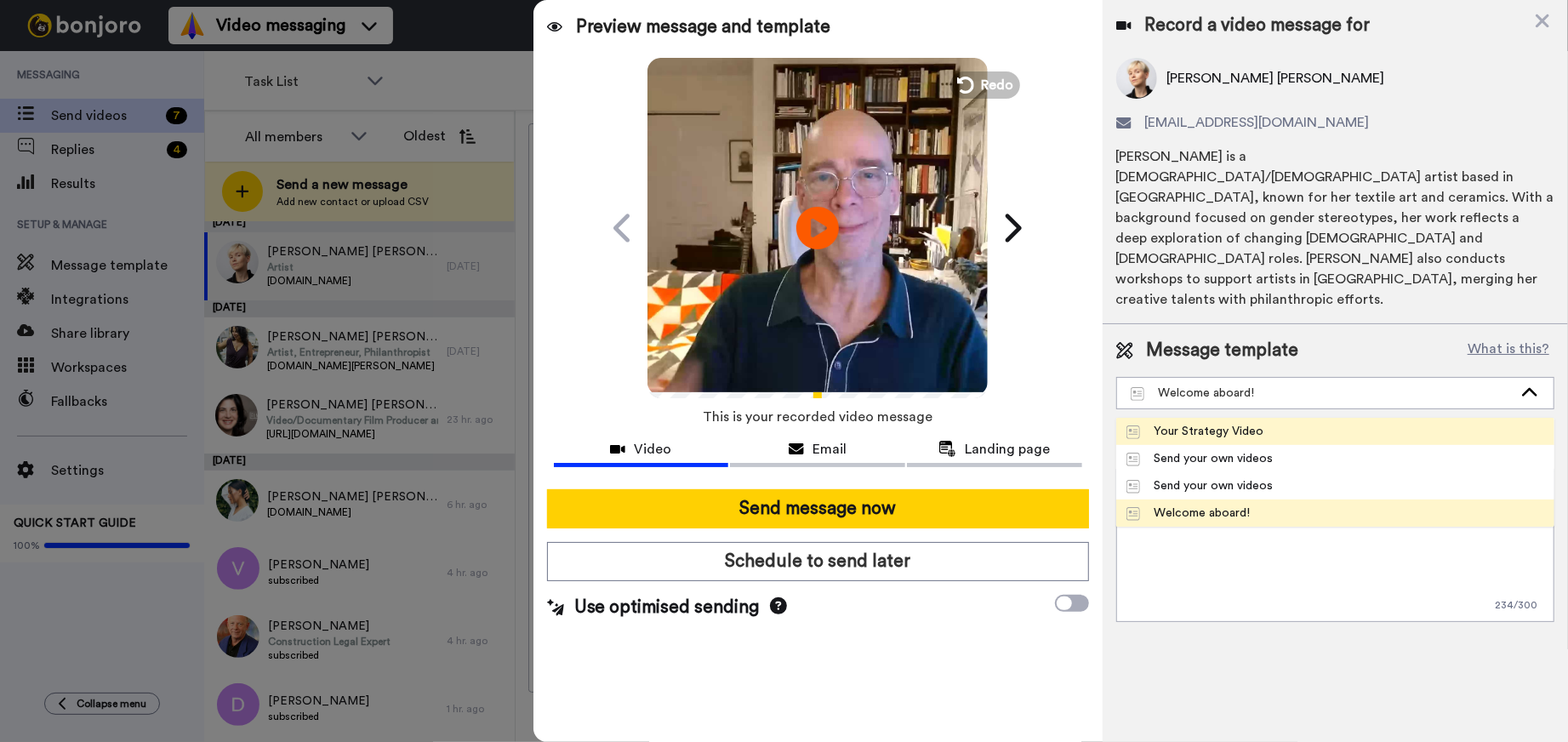
click at [1187, 422] on div "Your Strategy Video" at bounding box center [1195, 431] width 138 height 17
type textarea "Hi {first_name|there}, I recorded a message for you, about your next steps..."
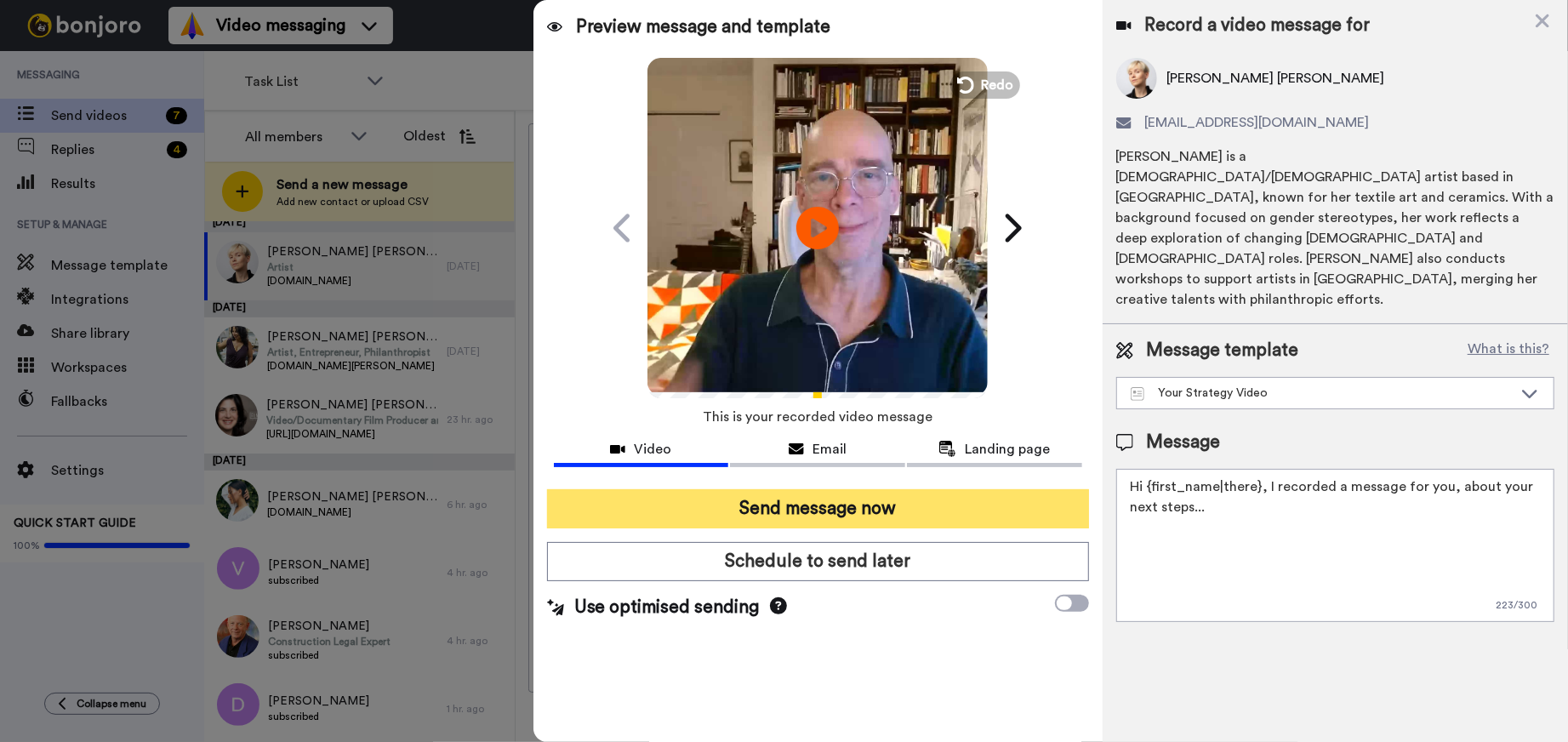
click at [854, 517] on button "Send message now" at bounding box center [817, 509] width 542 height 39
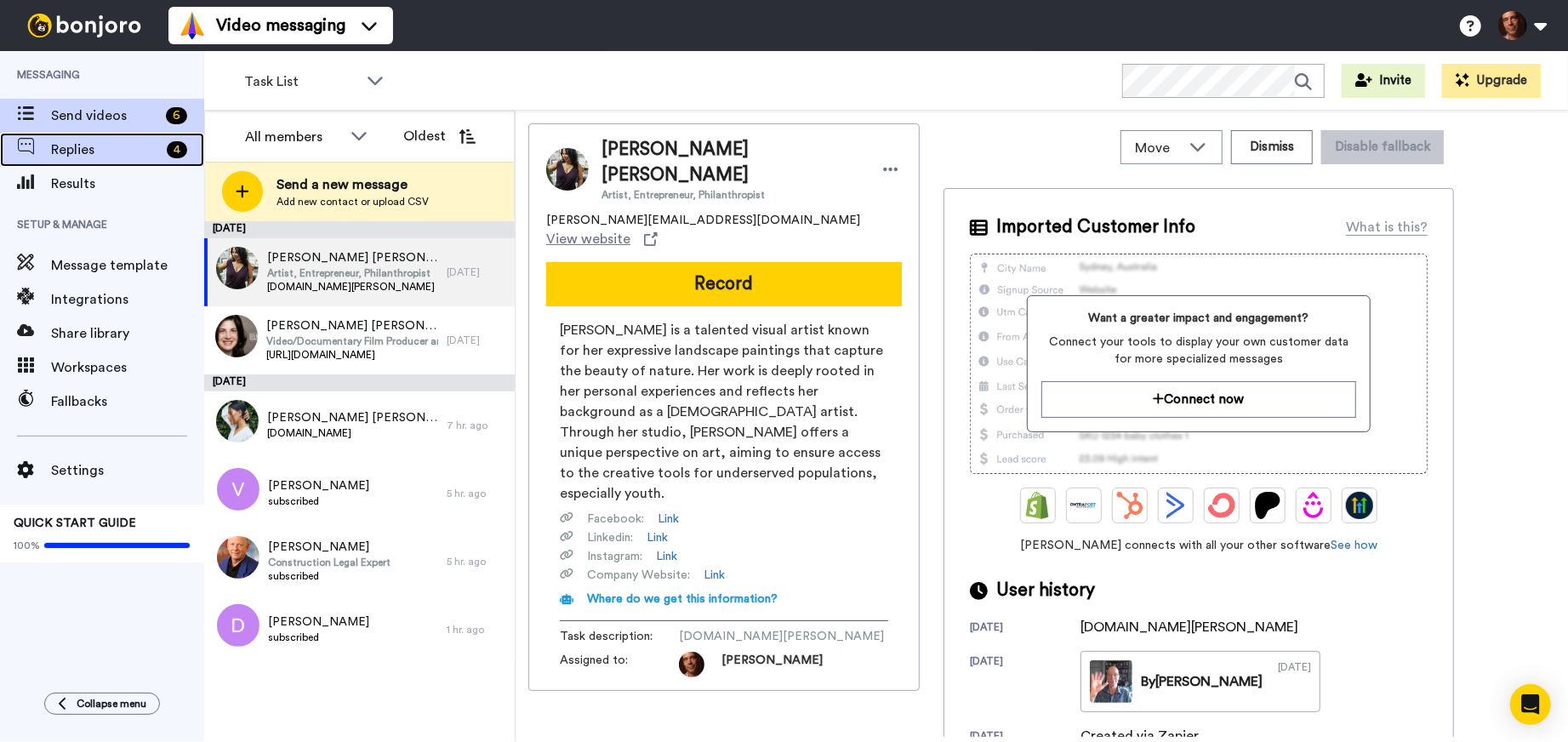
click at [120, 151] on span "Replies" at bounding box center [106, 150] width 109 height 20
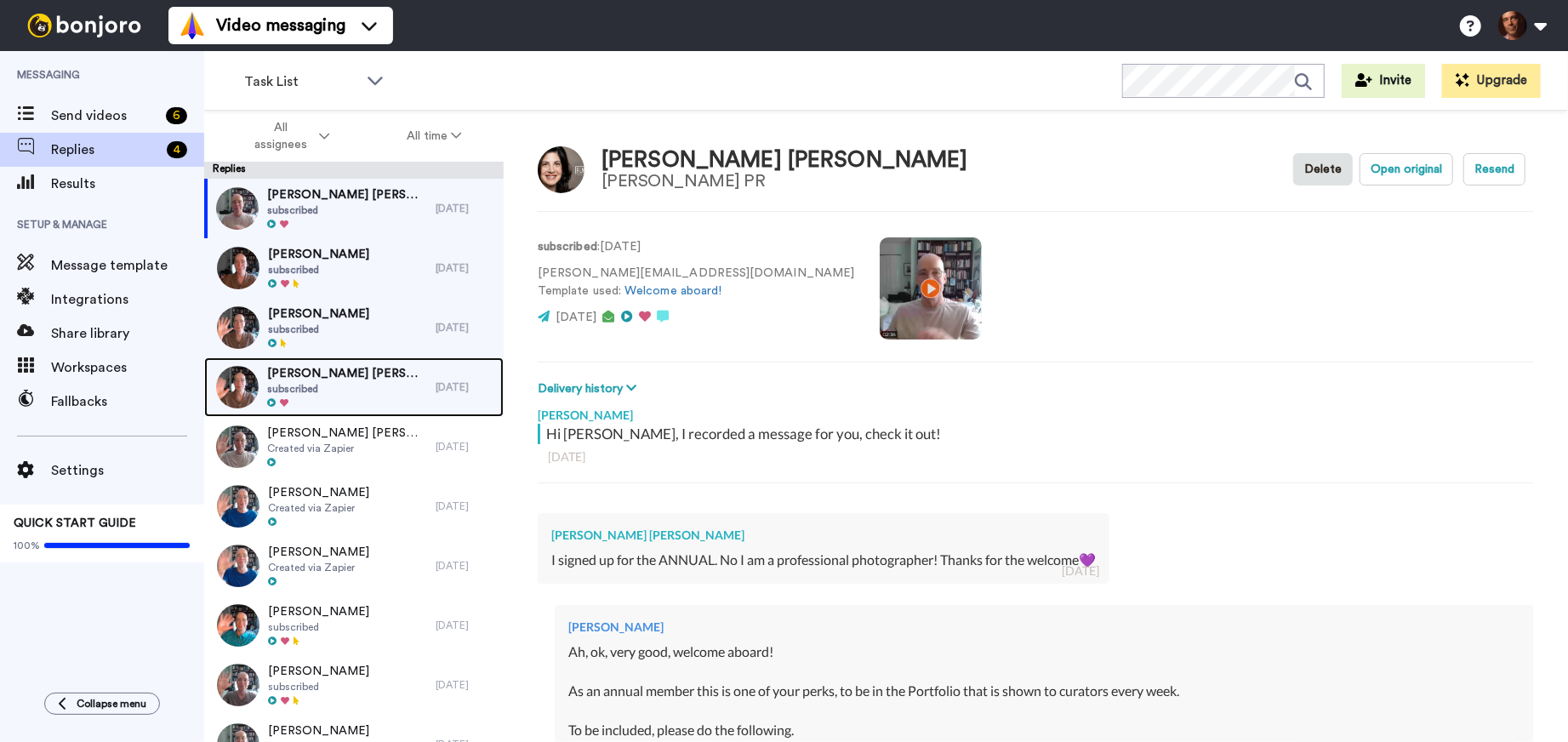
click at [336, 366] on span "[PERSON_NAME] [PERSON_NAME]" at bounding box center [347, 373] width 160 height 17
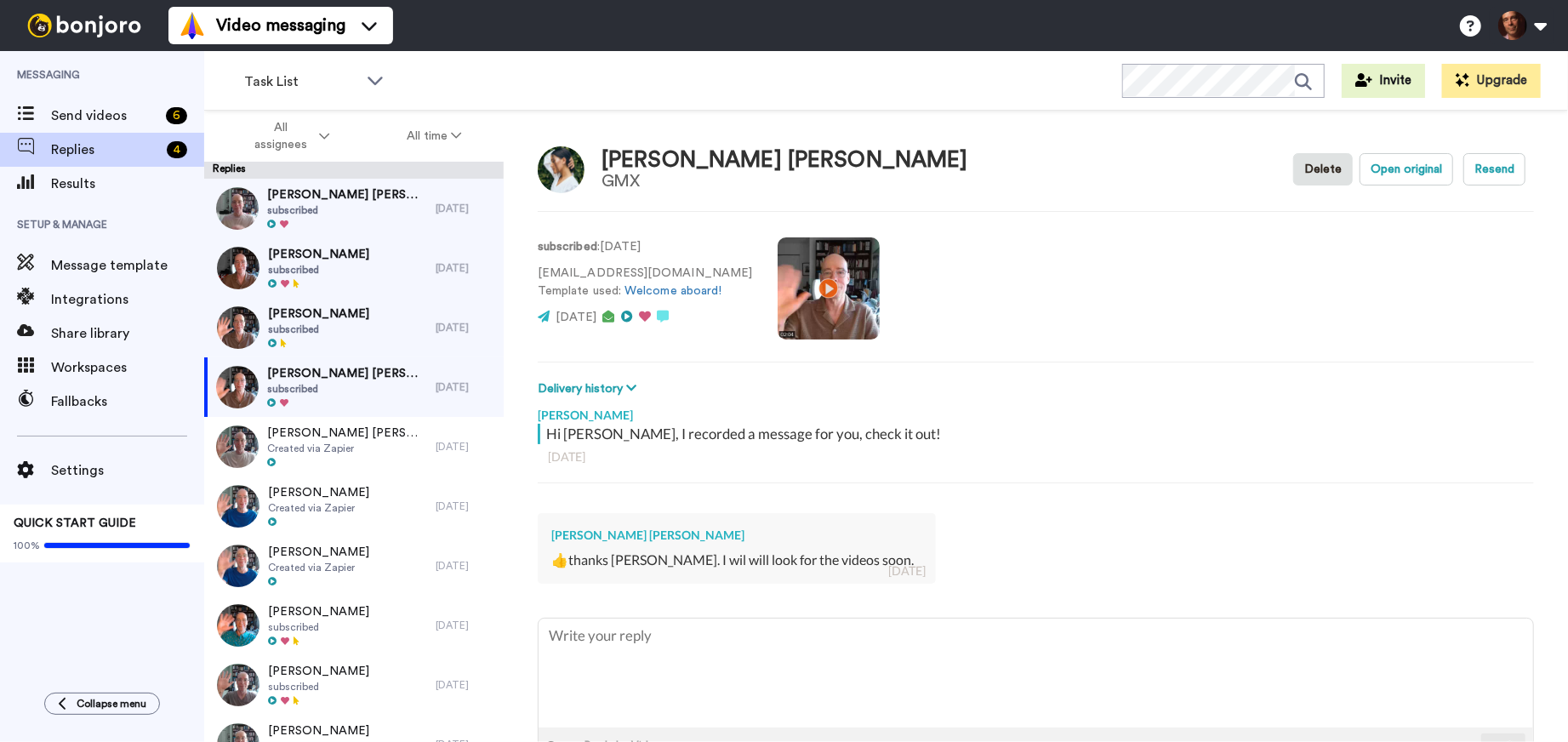
scroll to position [57, 0]
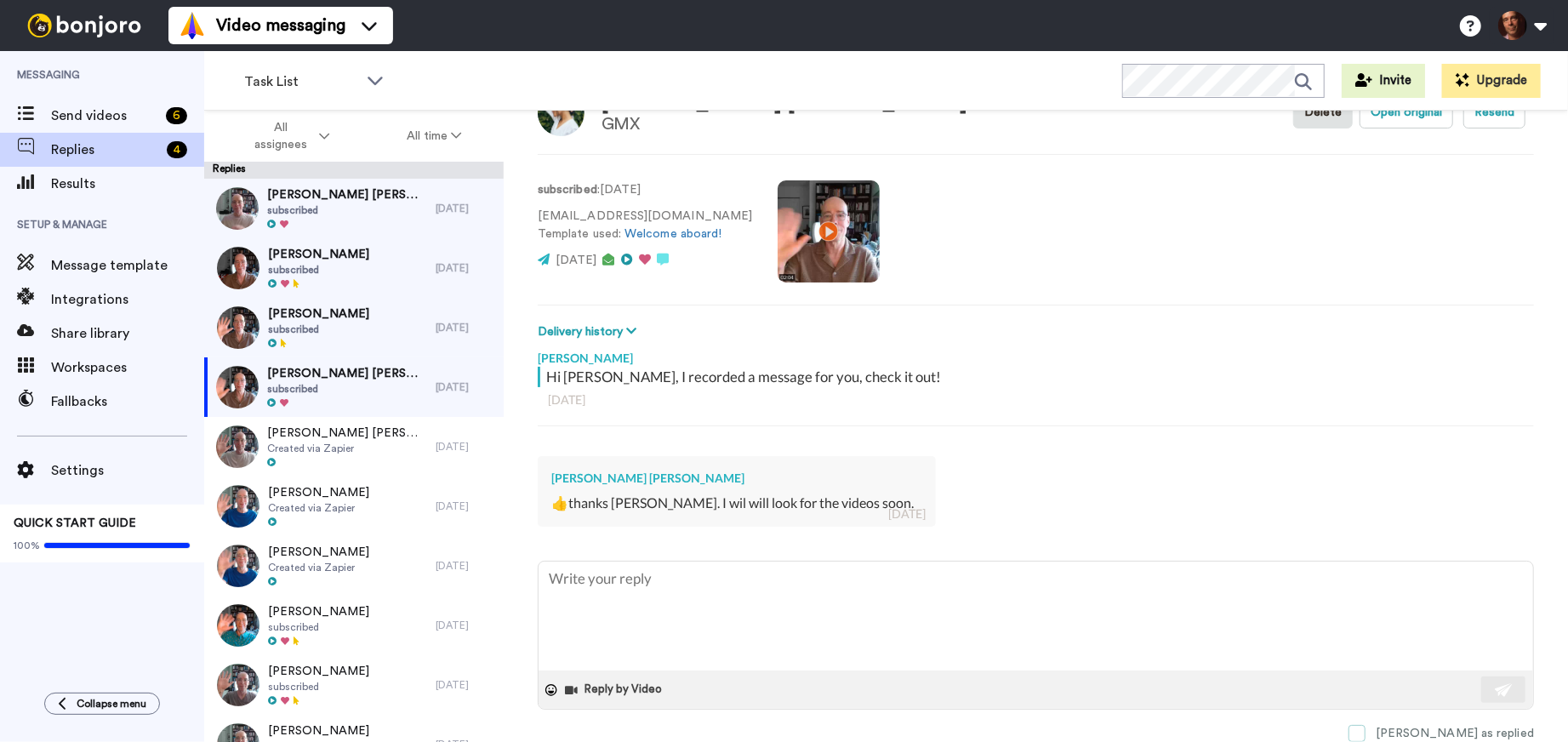
click at [1366, 734] on span at bounding box center [1357, 733] width 17 height 17
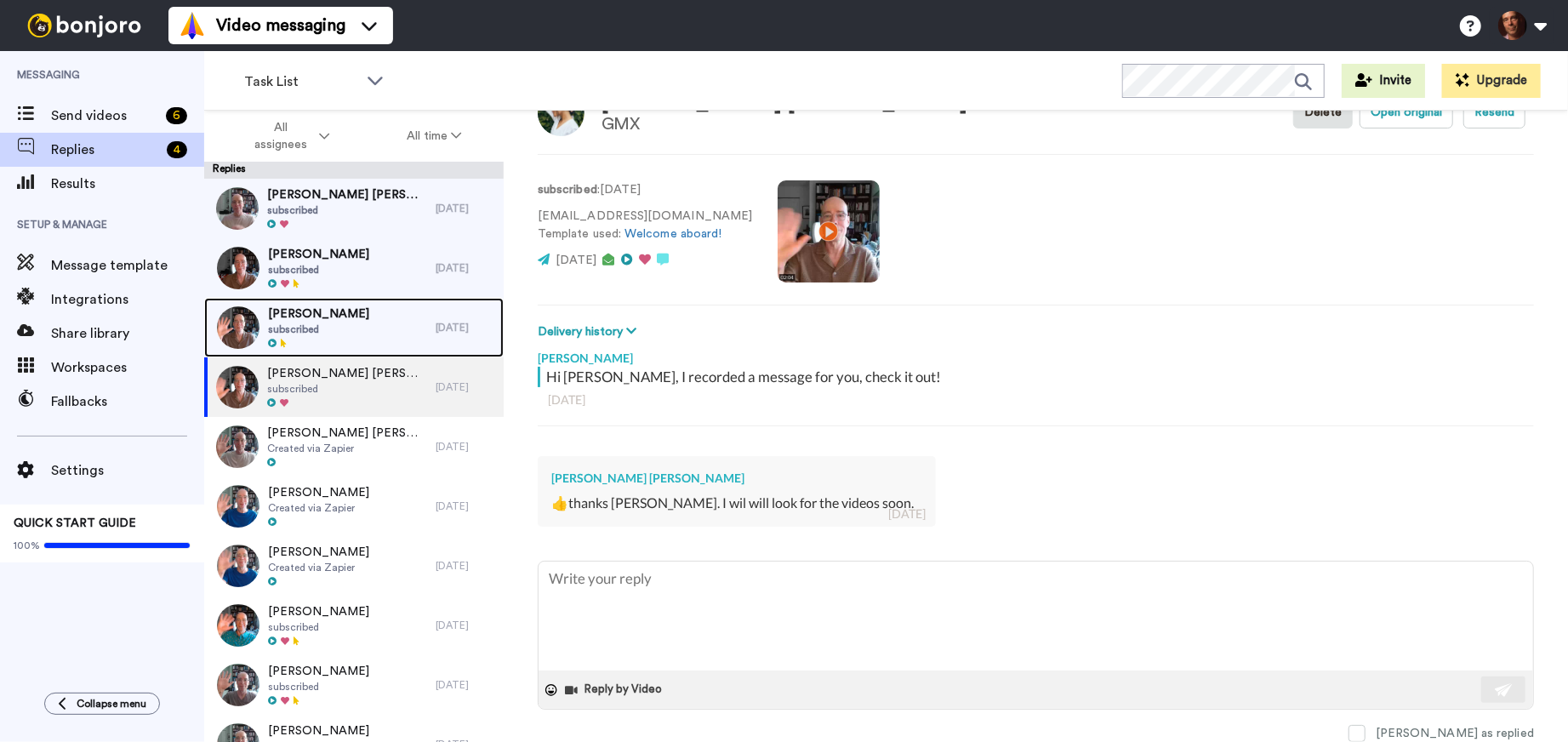
click at [364, 318] on span "[PERSON_NAME]" at bounding box center [318, 314] width 101 height 17
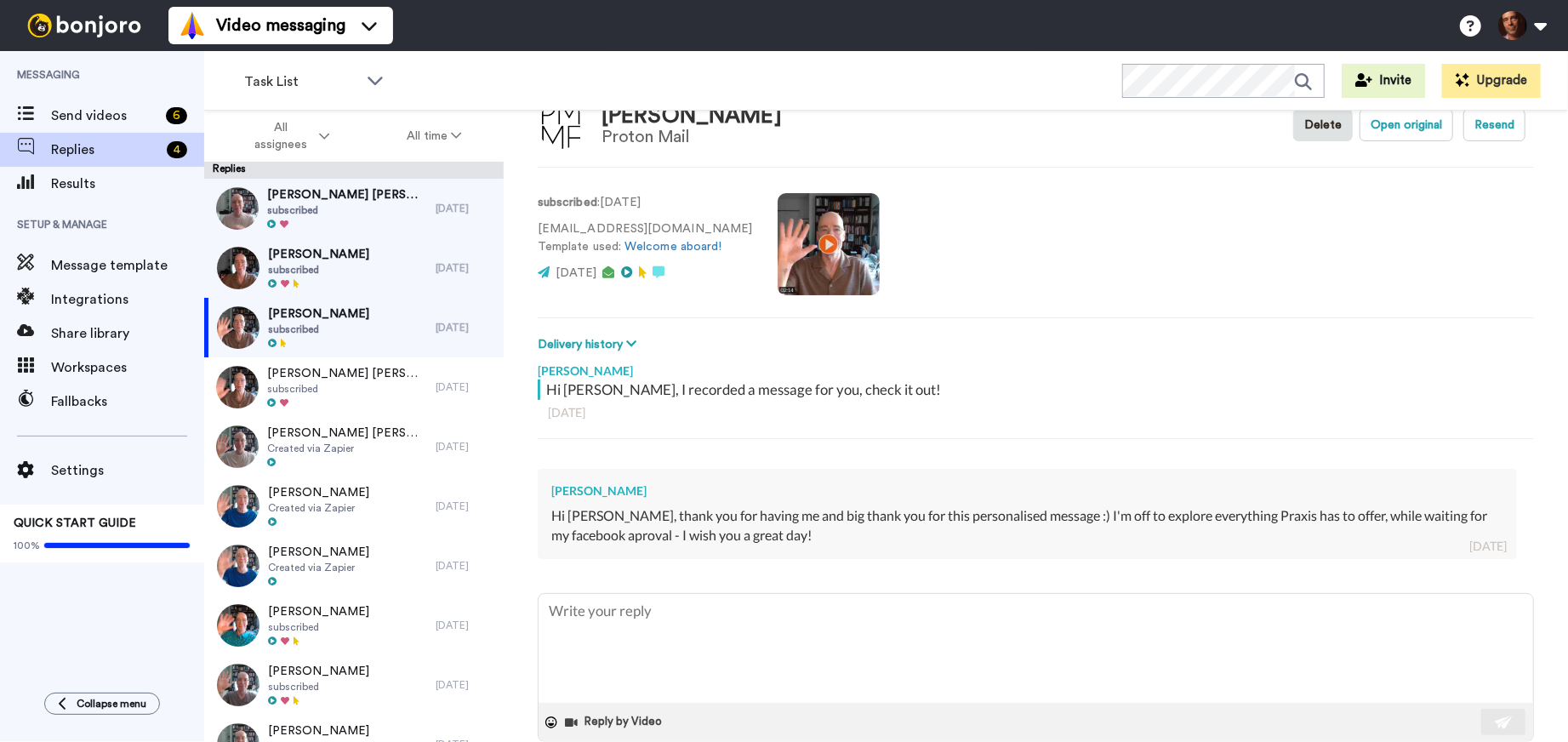
scroll to position [77, 0]
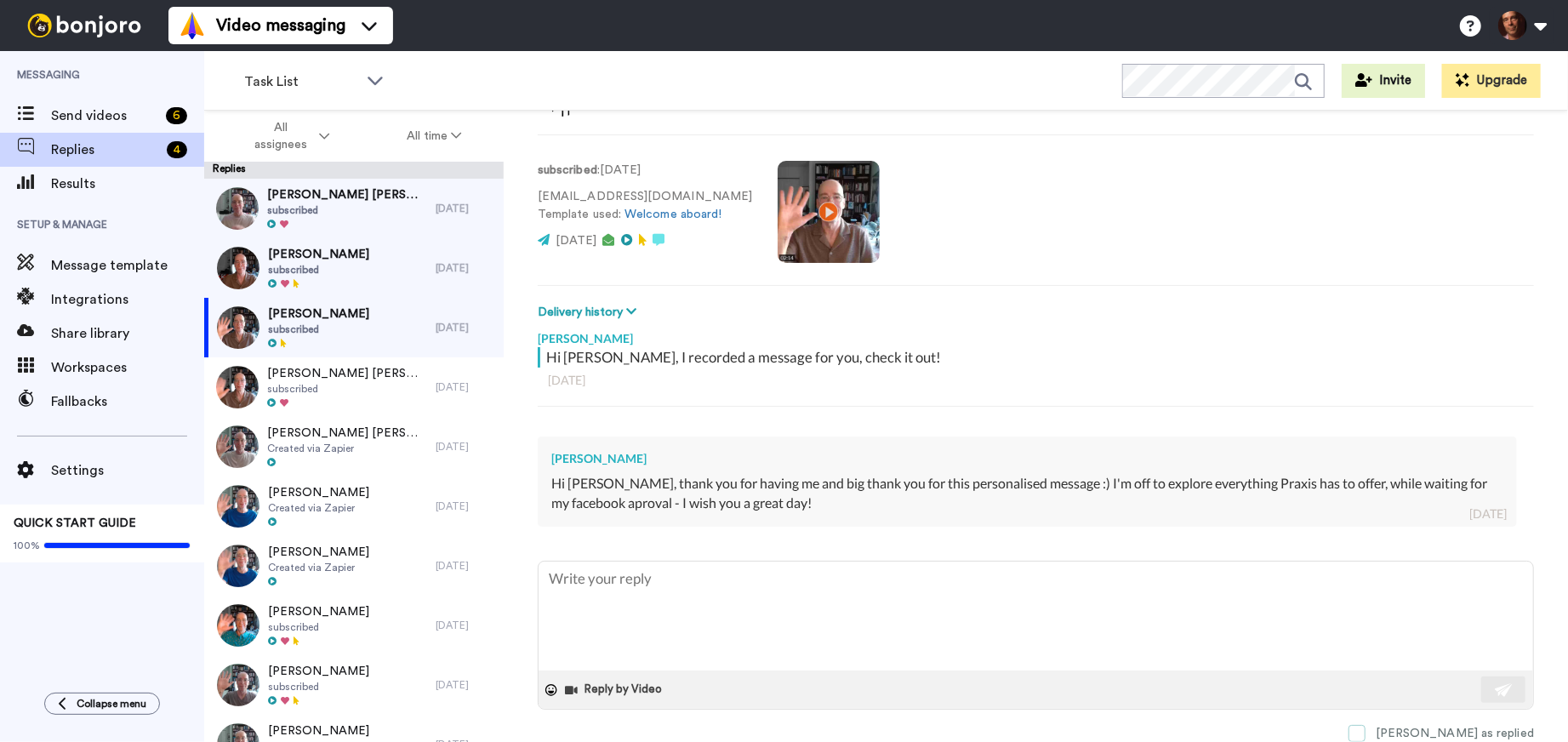
click at [1366, 730] on span at bounding box center [1357, 733] width 17 height 17
click at [419, 277] on div "[PERSON_NAME] subscribed" at bounding box center [320, 268] width 232 height 59
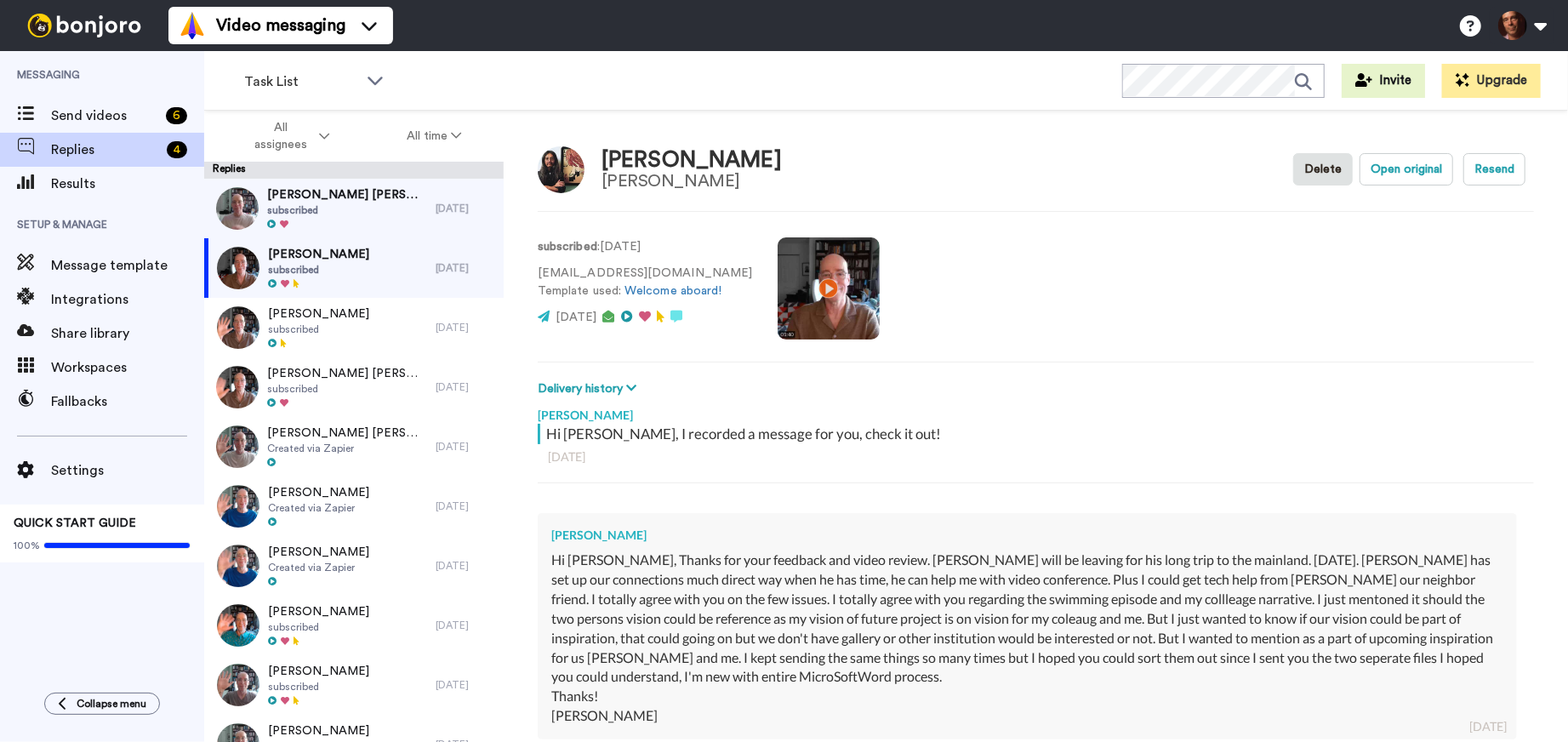
scroll to position [213, 0]
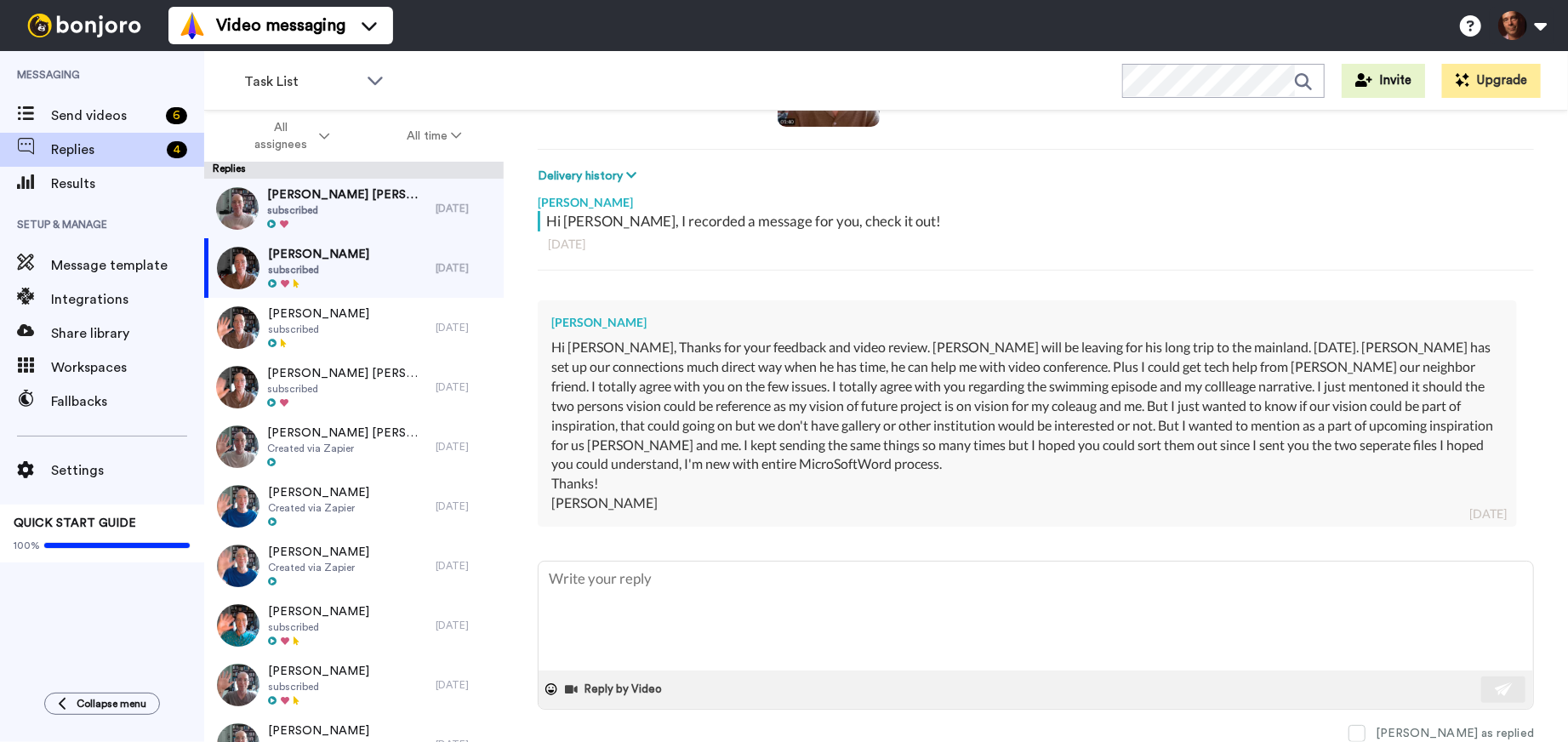
drag, startPoint x: 652, startPoint y: 322, endPoint x: 552, endPoint y: 321, distance: 100.0
click at [552, 321] on div "[PERSON_NAME]" at bounding box center [1028, 322] width 953 height 17
copy div "[PERSON_NAME]"
type textarea "x"
